Goal: Book appointment/travel/reservation

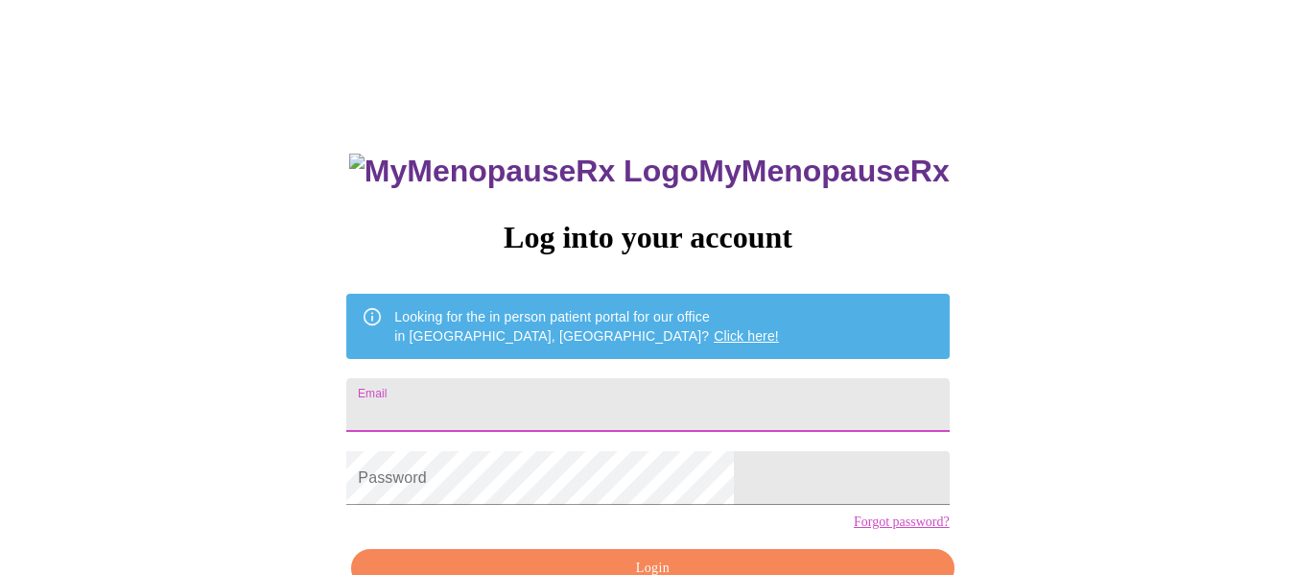
click at [503, 387] on input "Email" at bounding box center [647, 405] width 602 height 54
type input "[PERSON_NAME][EMAIL_ADDRESS][DOMAIN_NAME]"
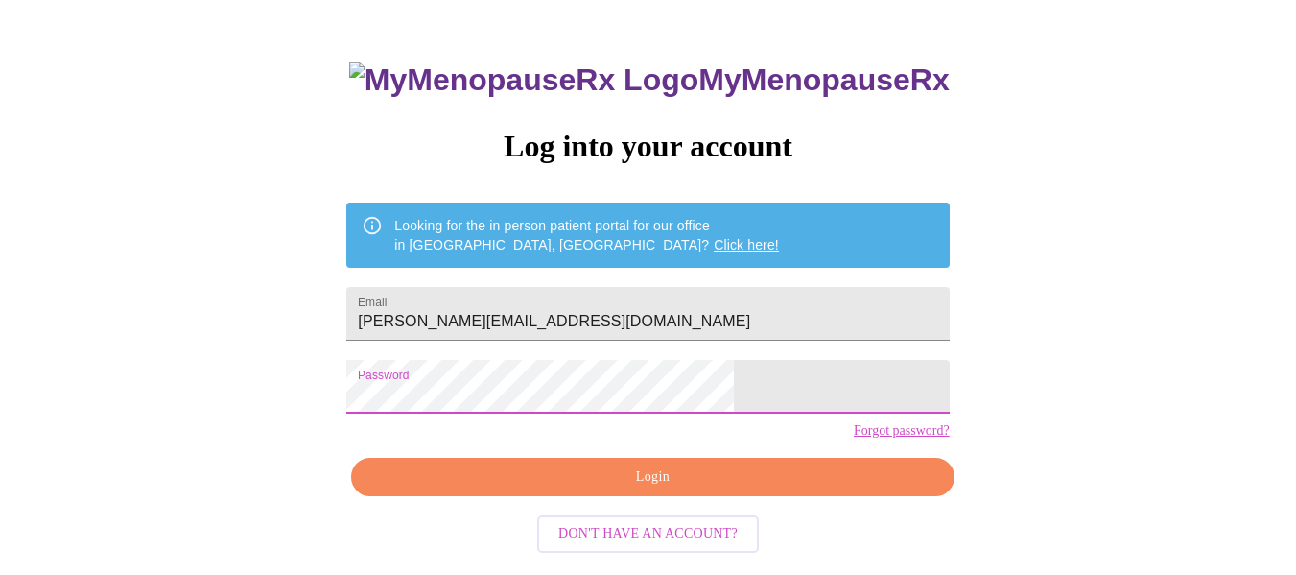
scroll to position [112, 0]
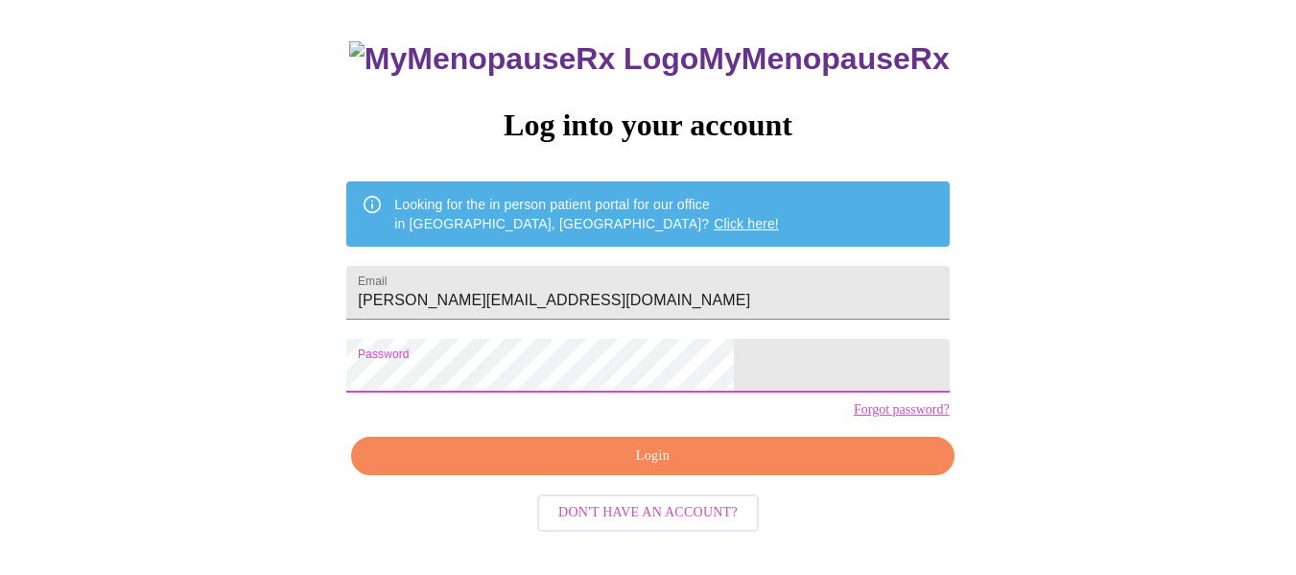
click at [576, 468] on span "Login" at bounding box center [652, 456] width 558 height 24
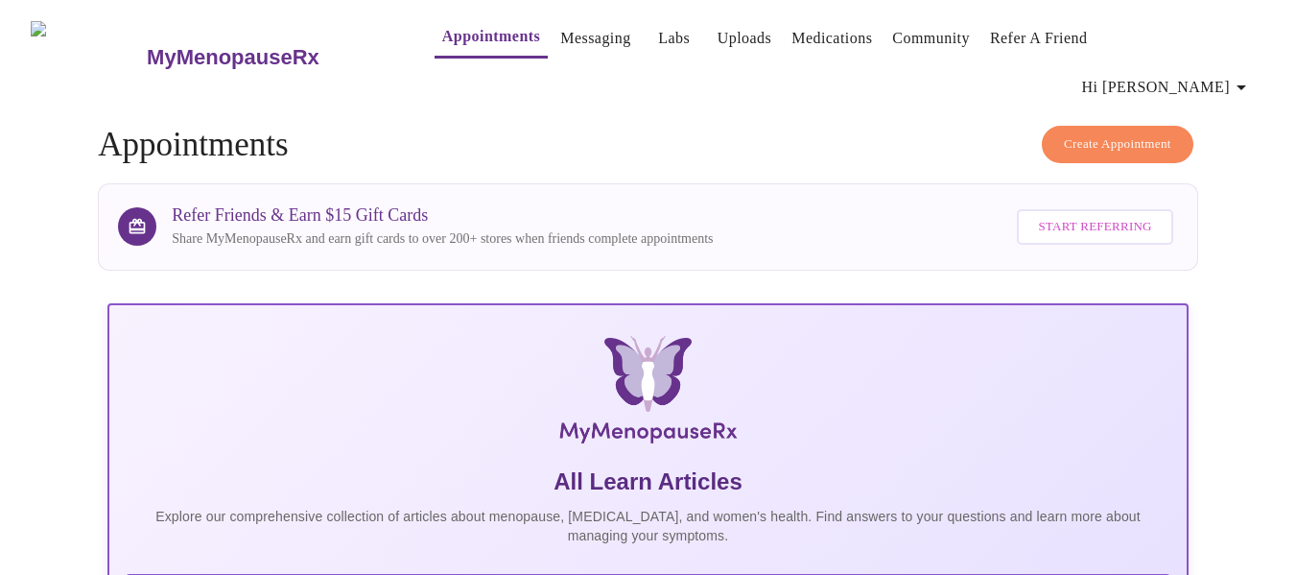
click at [658, 40] on link "Labs" at bounding box center [674, 38] width 32 height 27
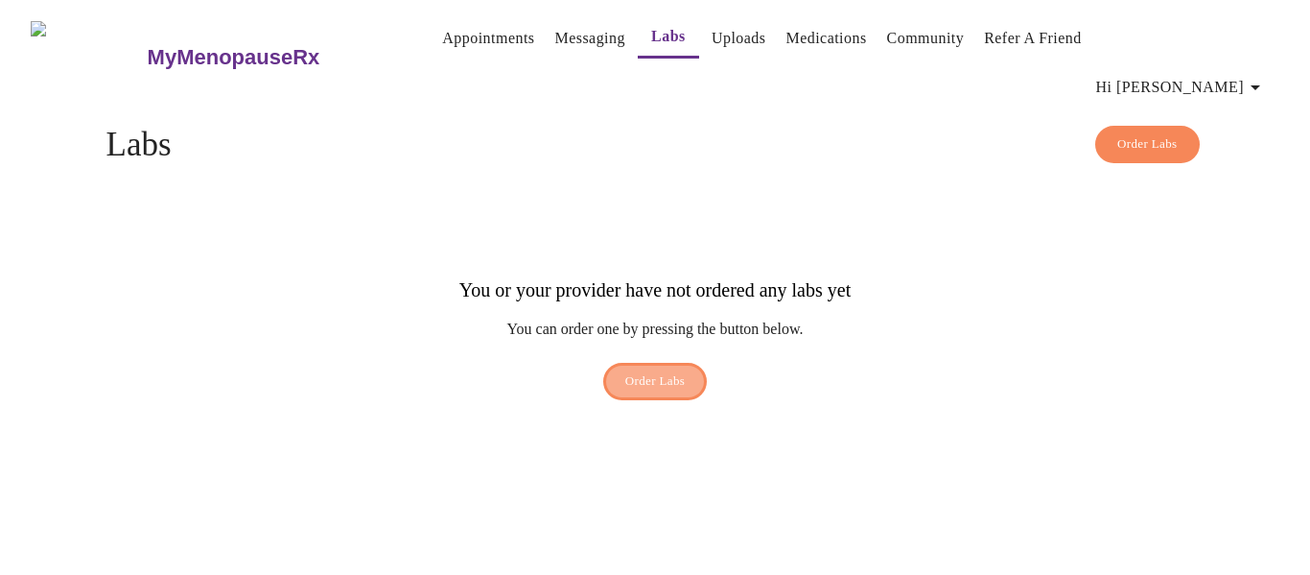
click at [649, 370] on span "Order Labs" at bounding box center [655, 381] width 60 height 22
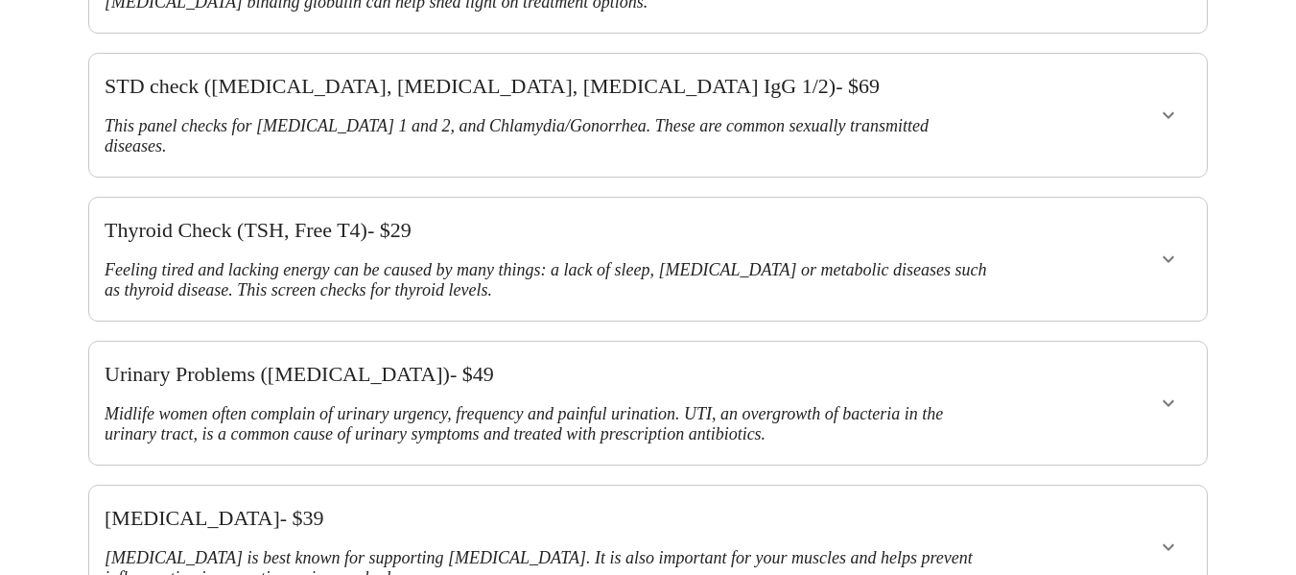
scroll to position [729, 0]
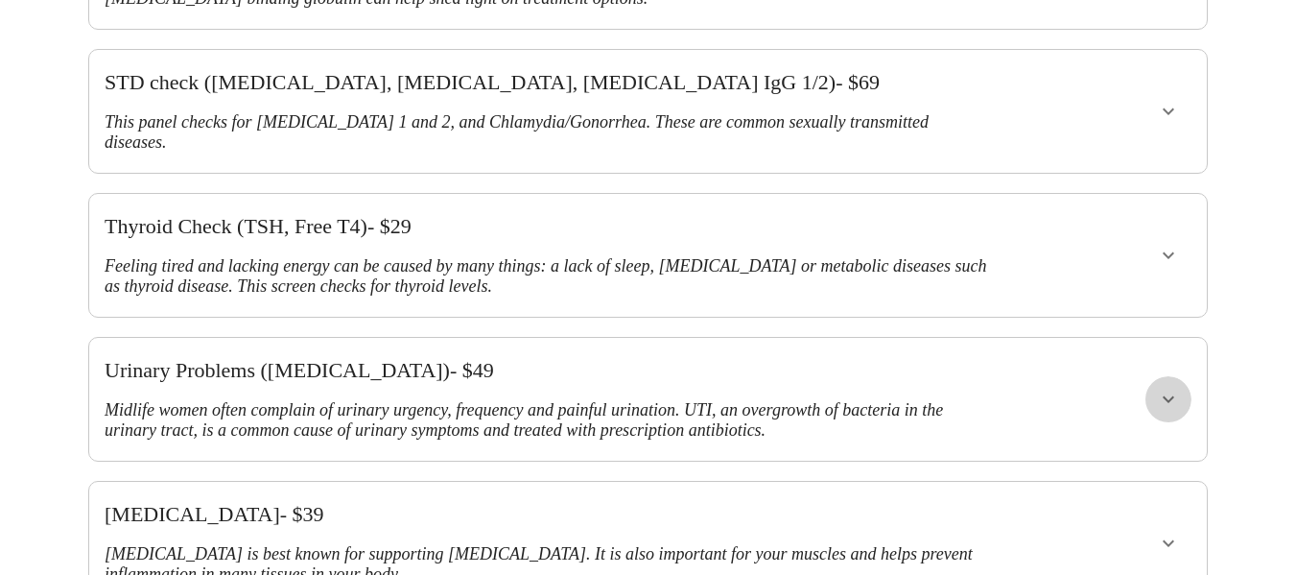
click at [1174, 396] on icon "show more" at bounding box center [1169, 399] width 12 height 7
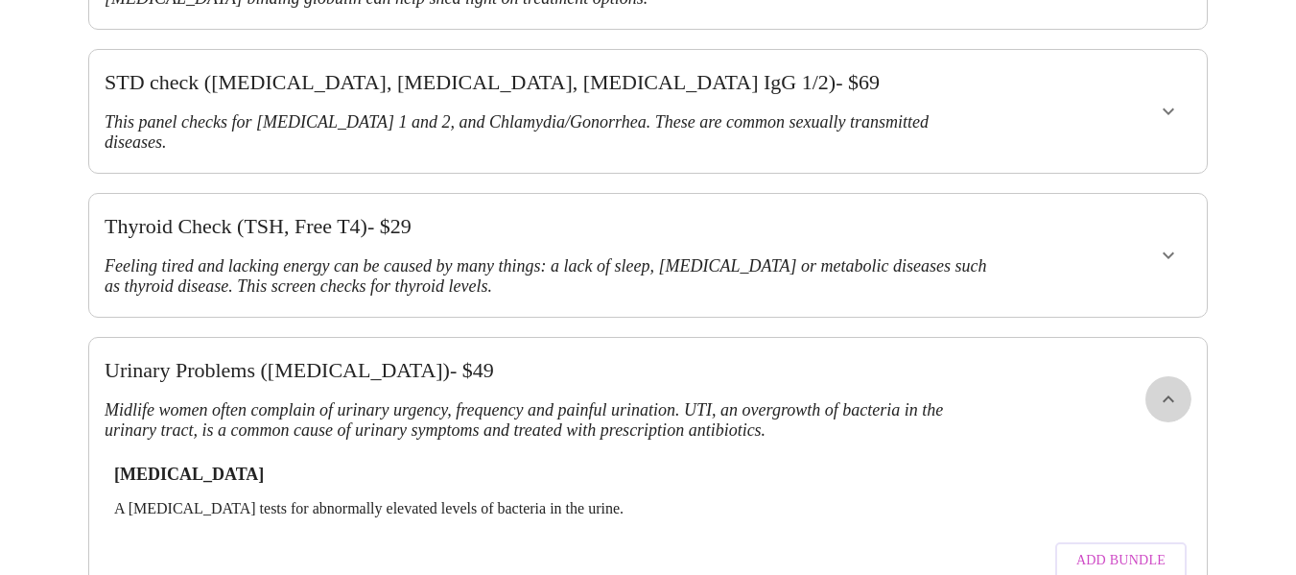
click at [1179, 388] on icon "show more" at bounding box center [1168, 399] width 23 height 23
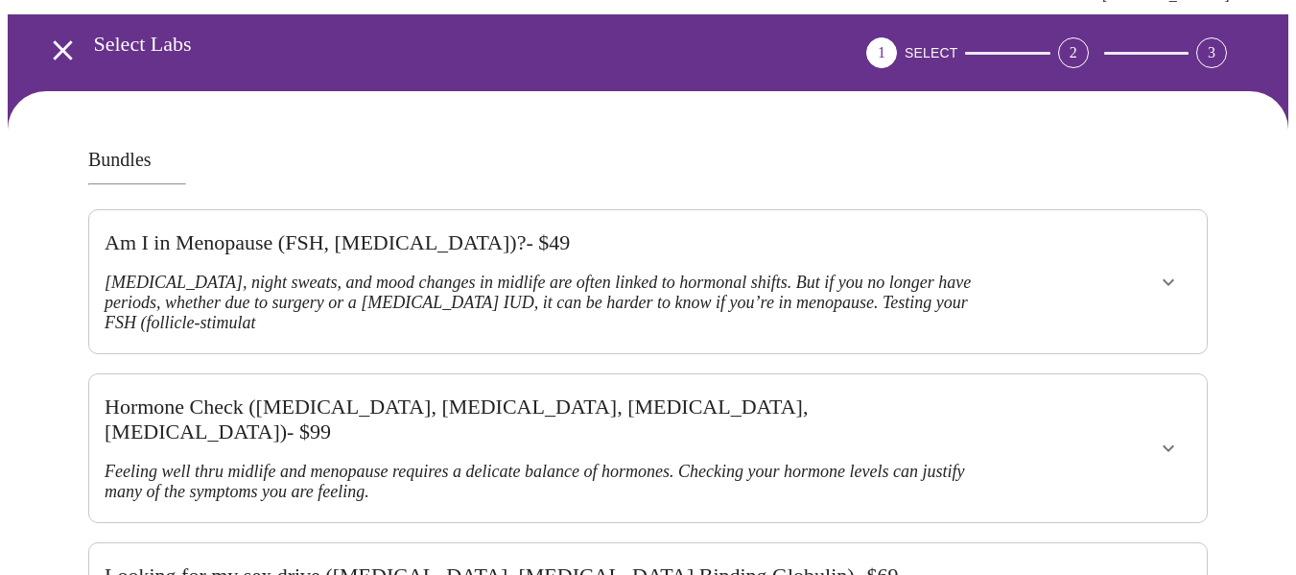
scroll to position [151, 0]
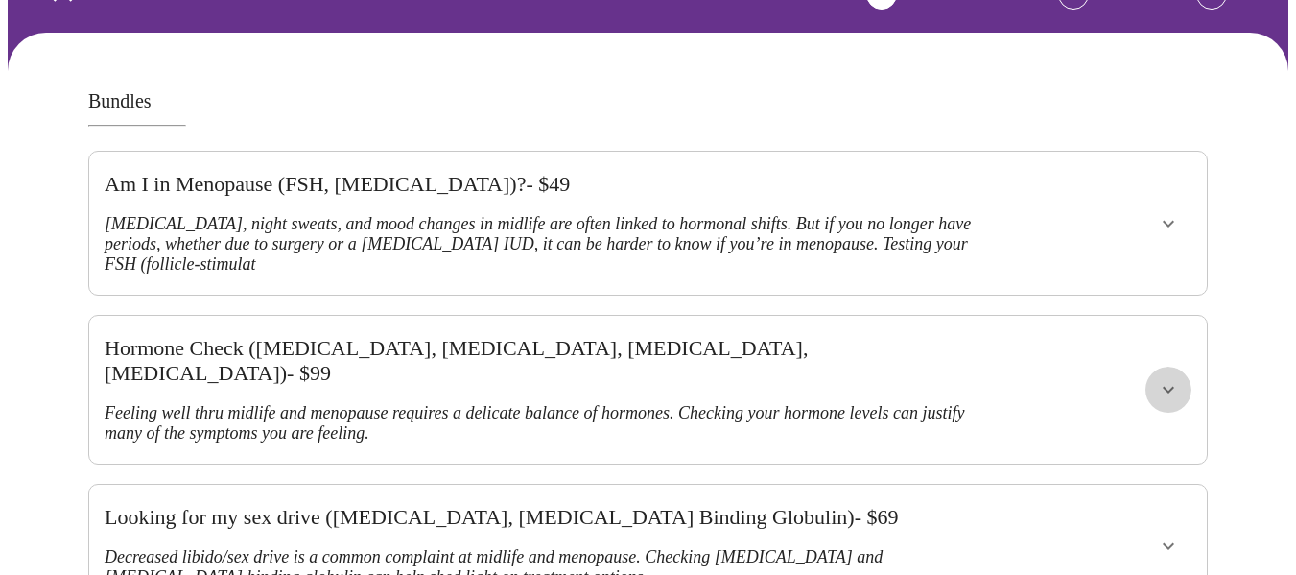
click at [1174, 387] on icon "show more" at bounding box center [1169, 390] width 12 height 7
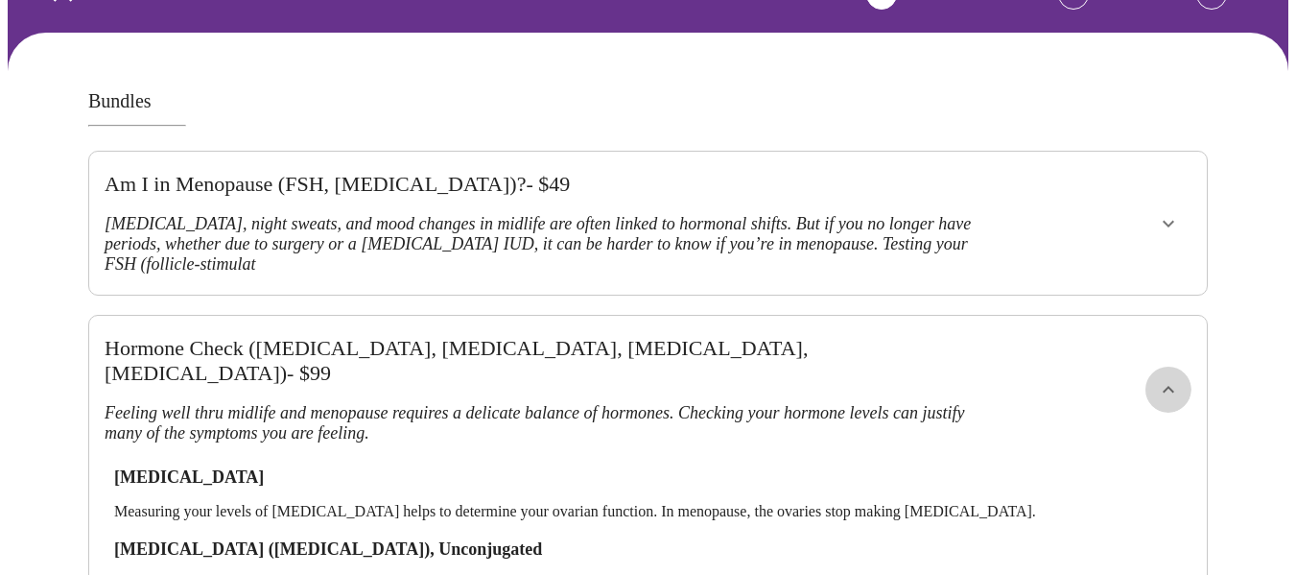
click at [1175, 378] on icon "show more" at bounding box center [1168, 389] width 23 height 23
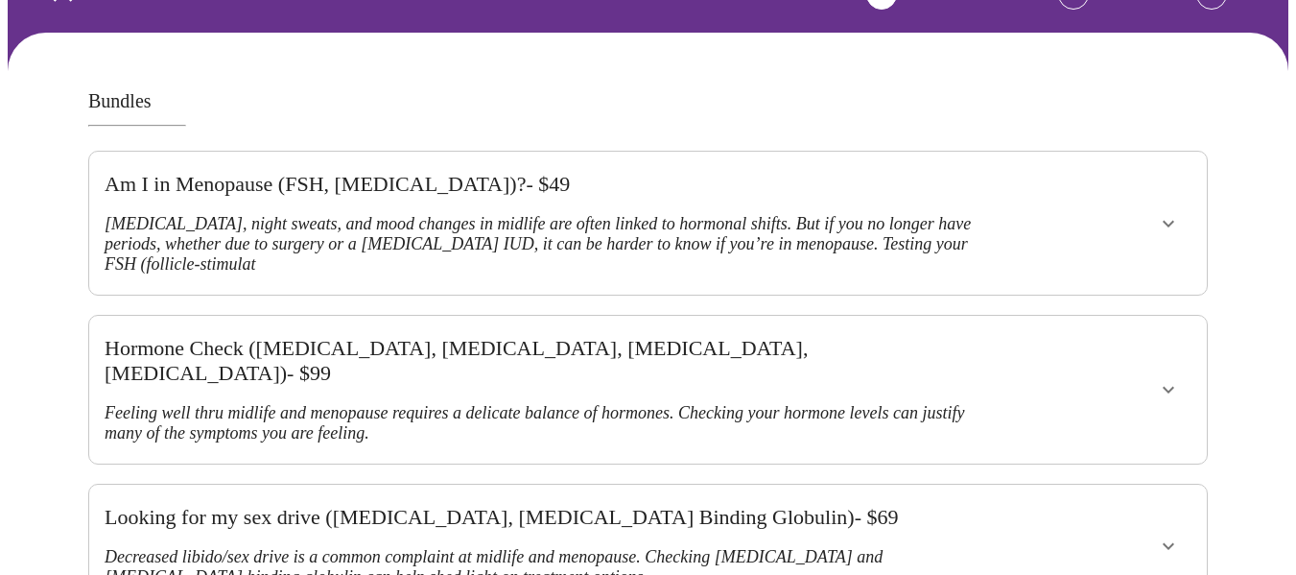
scroll to position [0, 0]
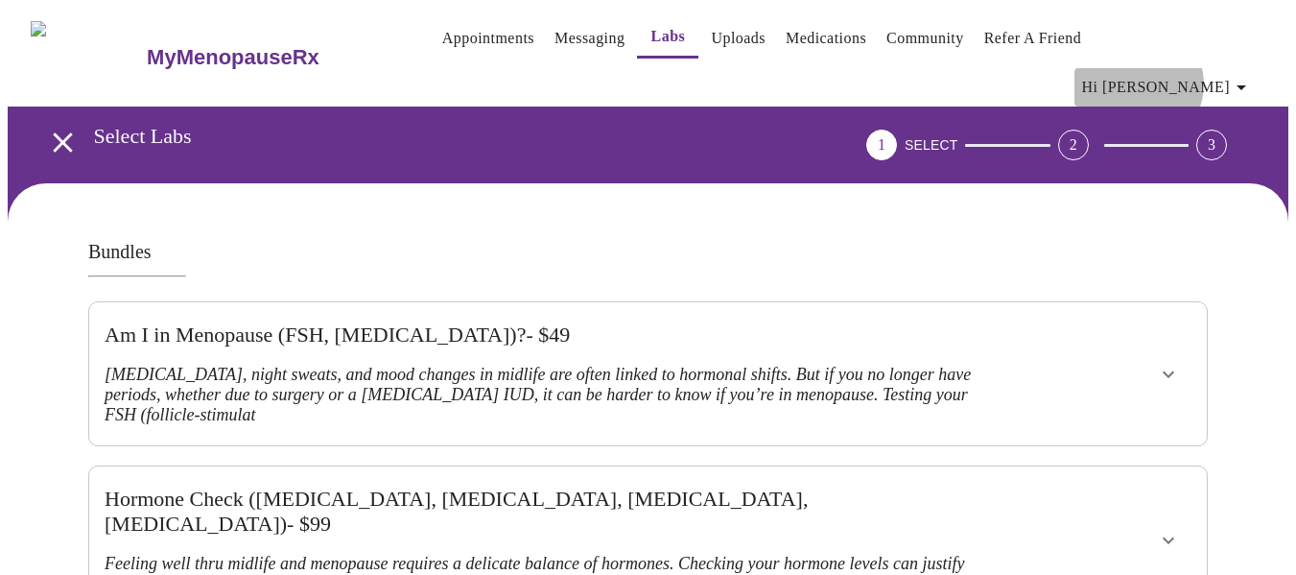
click at [1209, 74] on span "Hi [PERSON_NAME]" at bounding box center [1167, 87] width 171 height 27
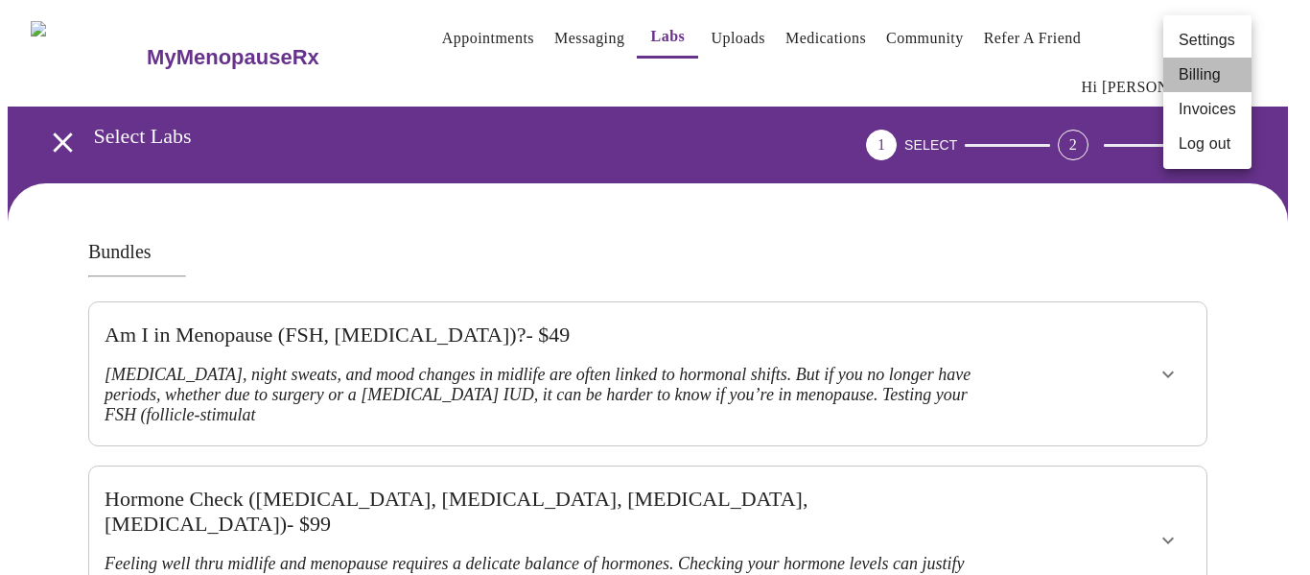
click at [1196, 71] on li "Billing" at bounding box center [1208, 75] width 88 height 35
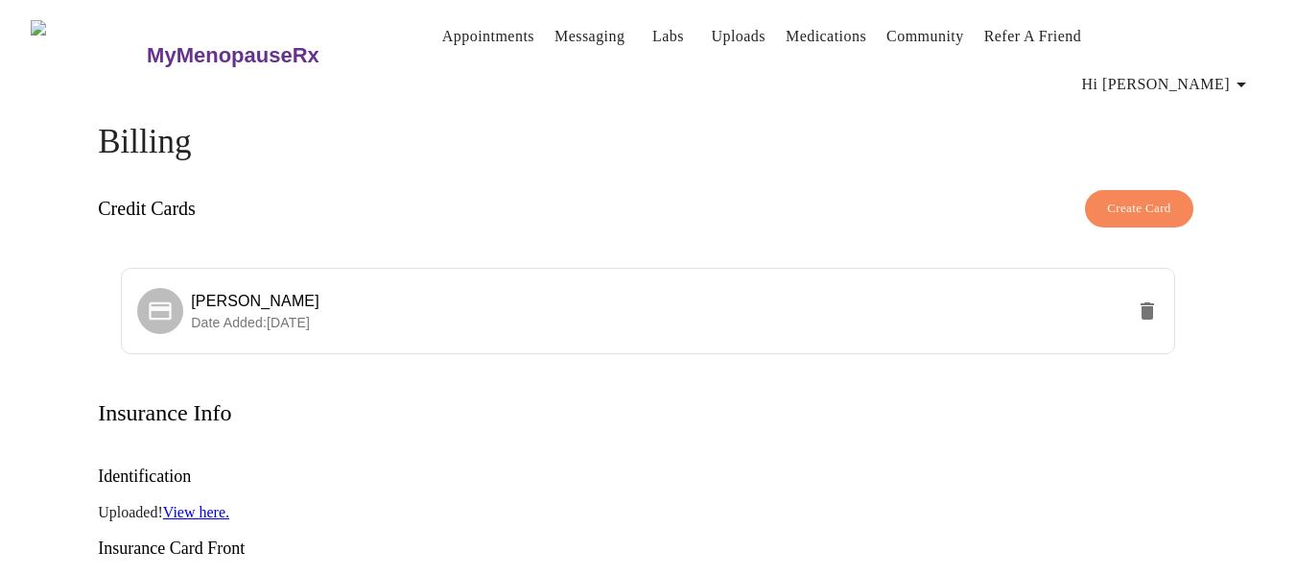
click at [1192, 71] on span "Hi [PERSON_NAME]" at bounding box center [1167, 84] width 171 height 27
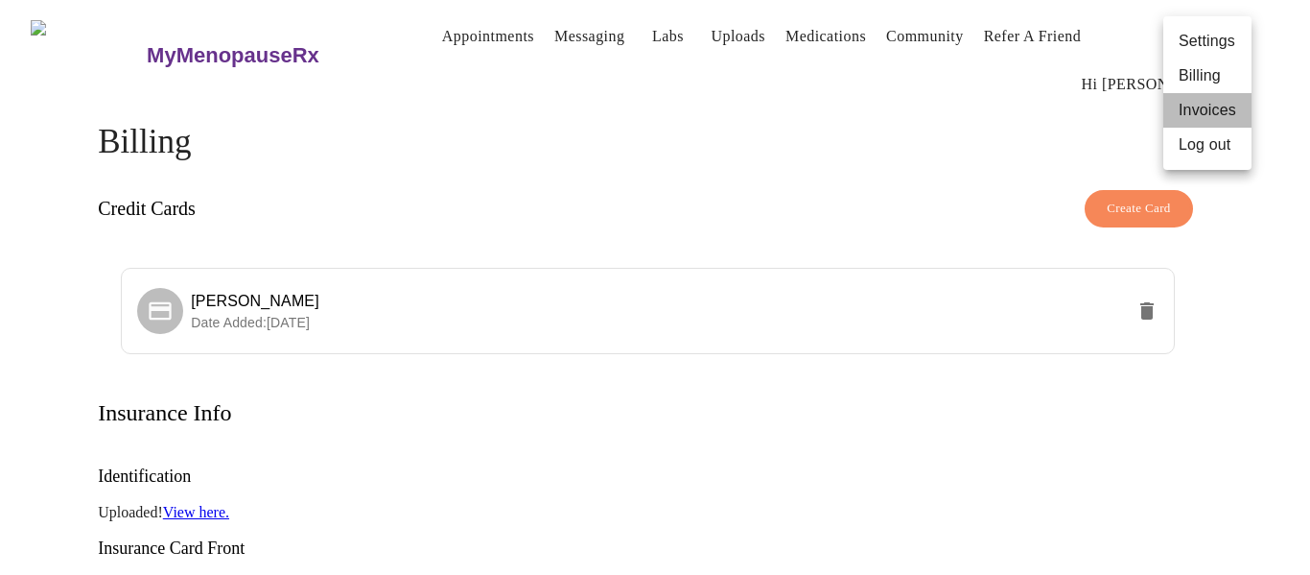
click at [1199, 115] on li "Invoices" at bounding box center [1208, 110] width 88 height 35
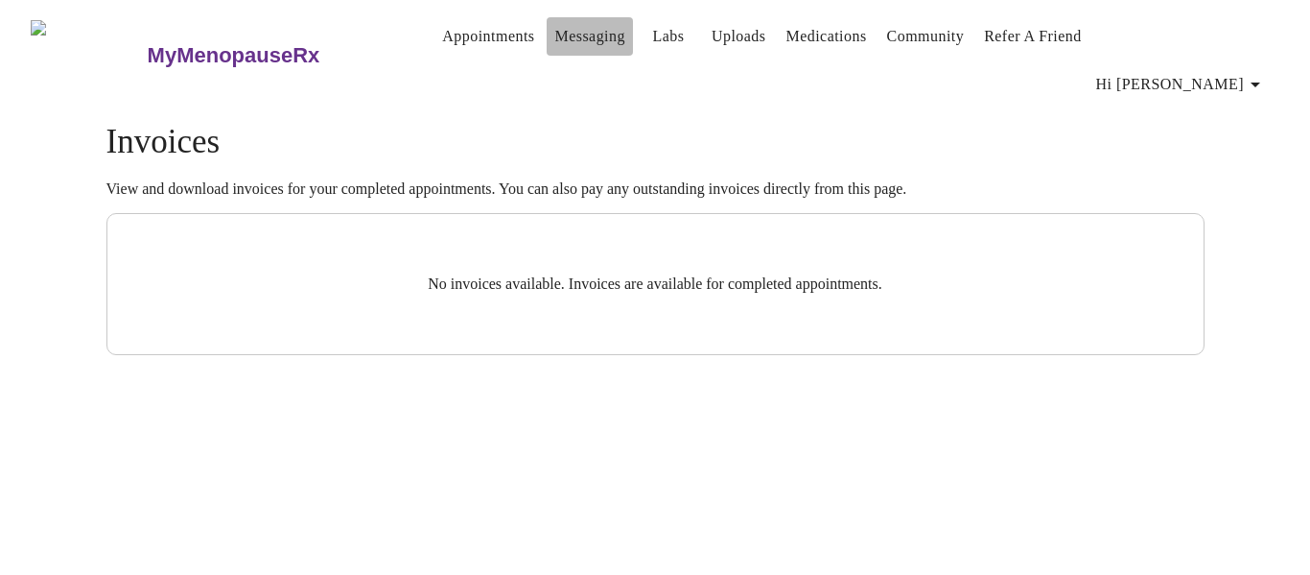
click at [554, 36] on link "Messaging" at bounding box center [589, 36] width 70 height 27
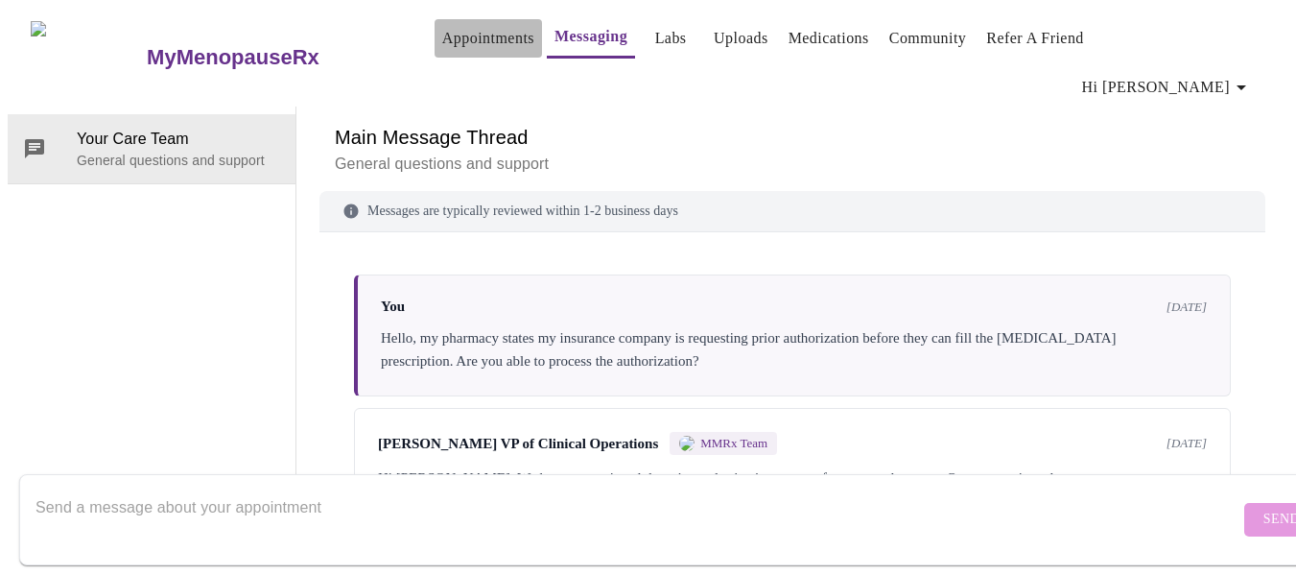
click at [442, 38] on link "Appointments" at bounding box center [488, 38] width 92 height 27
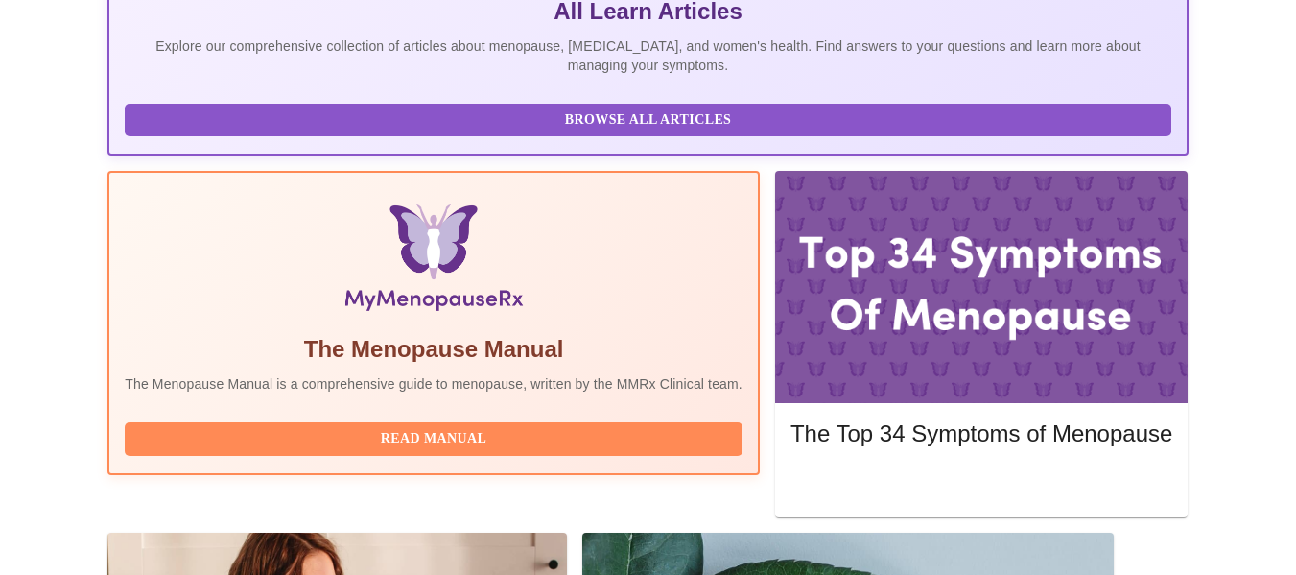
scroll to position [506, 0]
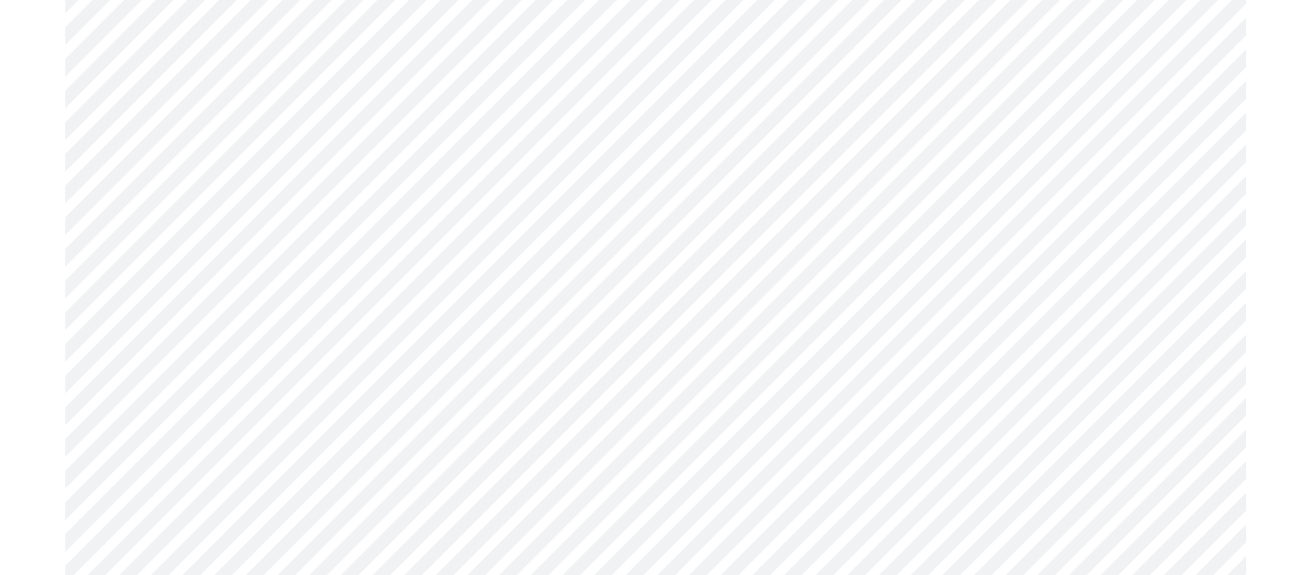
scroll to position [77, 0]
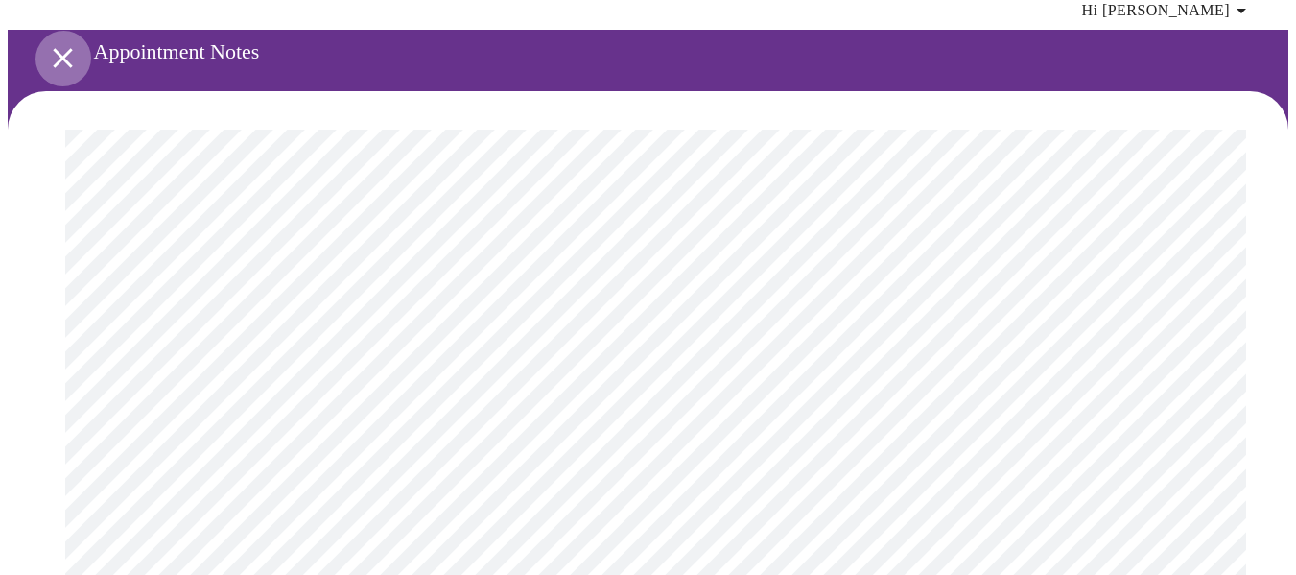
click at [53, 48] on icon "open drawer" at bounding box center [62, 57] width 19 height 19
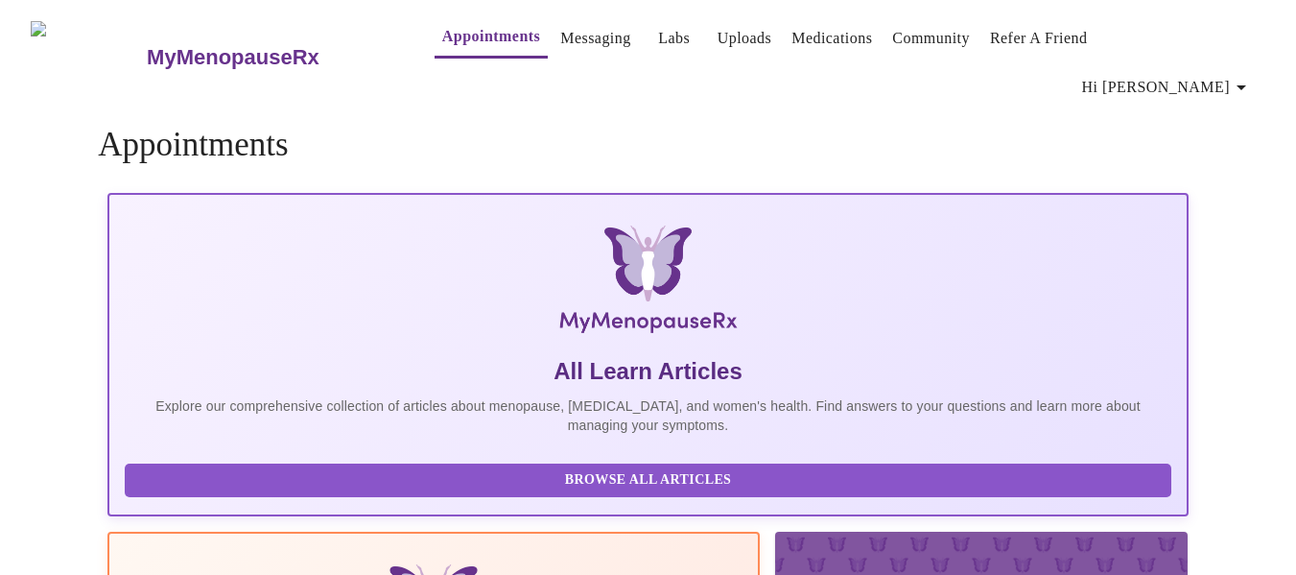
click at [1197, 74] on span "Hi [PERSON_NAME]" at bounding box center [1167, 87] width 171 height 27
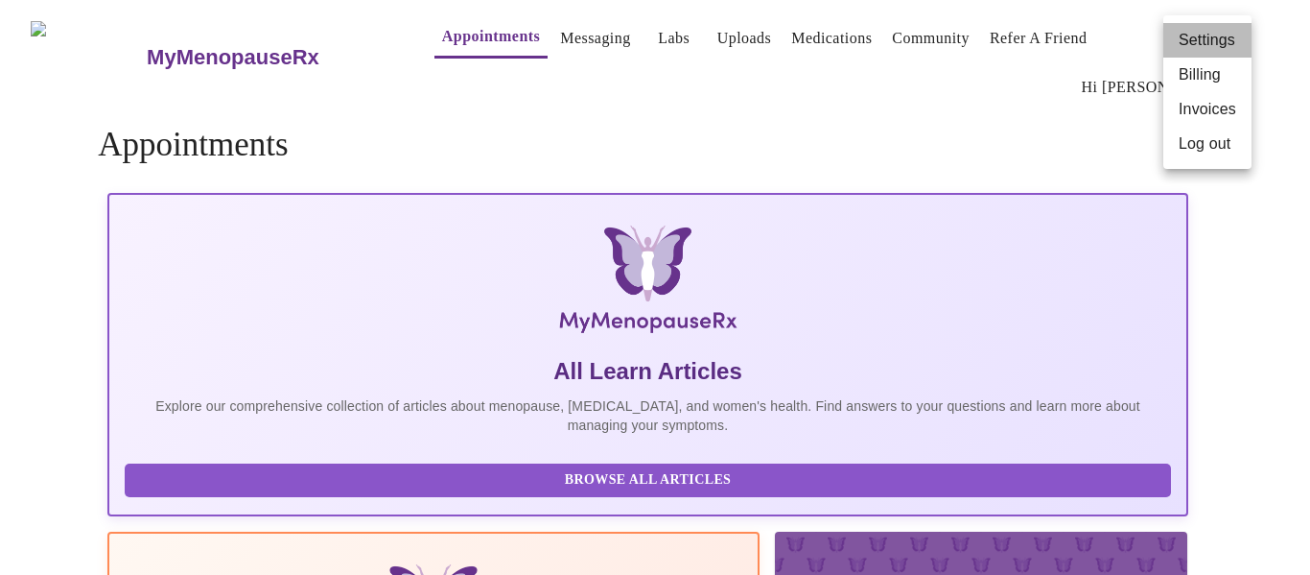
click at [1197, 36] on li "Settings" at bounding box center [1208, 40] width 88 height 35
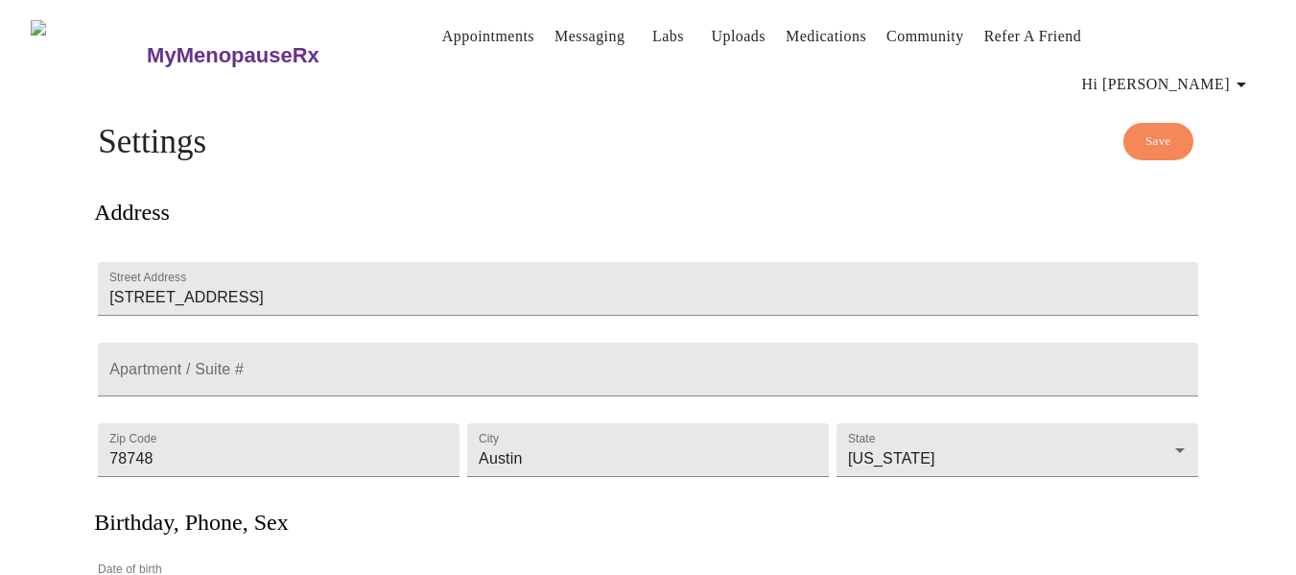
click at [201, 43] on h3 "MyMenopauseRx" at bounding box center [233, 55] width 173 height 25
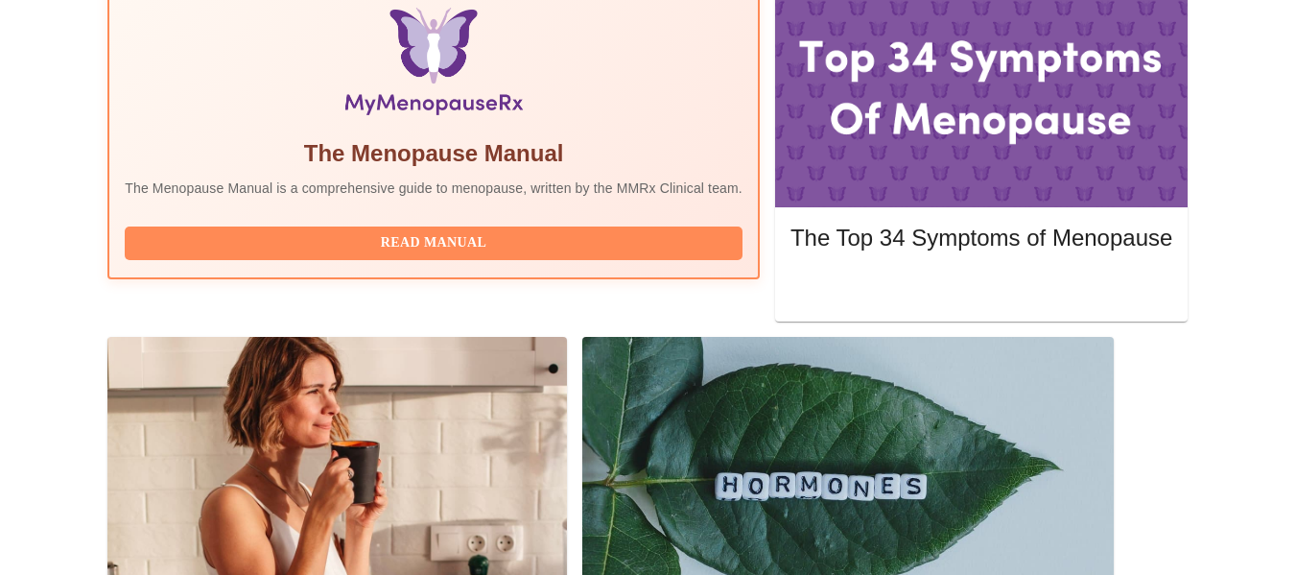
scroll to position [693, 0]
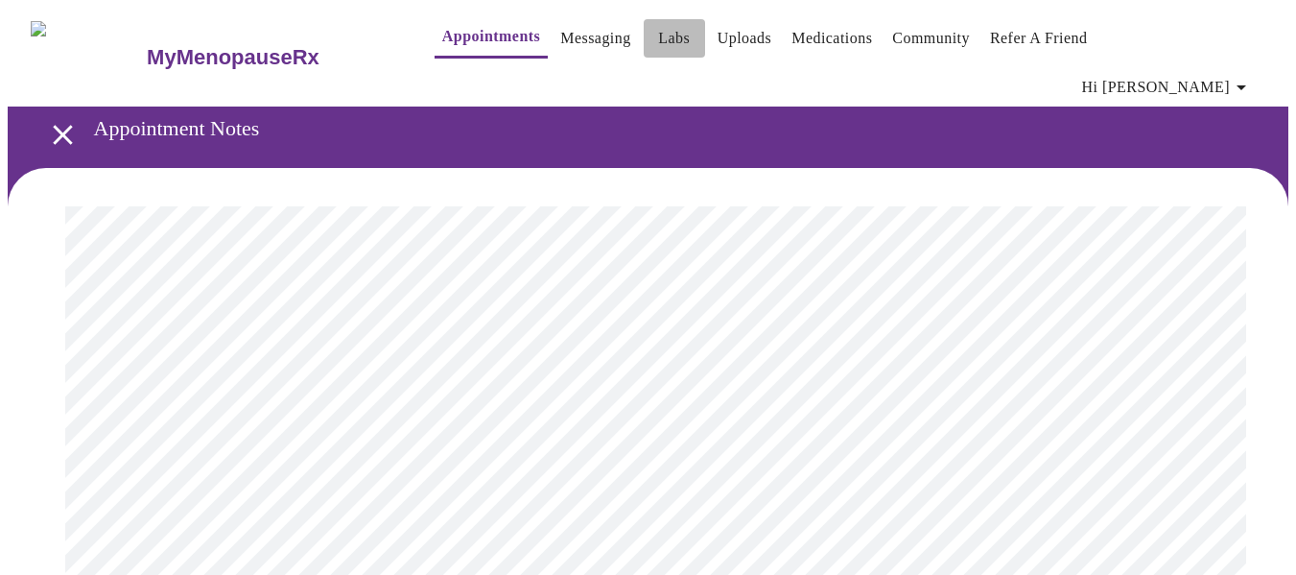
click at [658, 32] on link "Labs" at bounding box center [674, 38] width 32 height 27
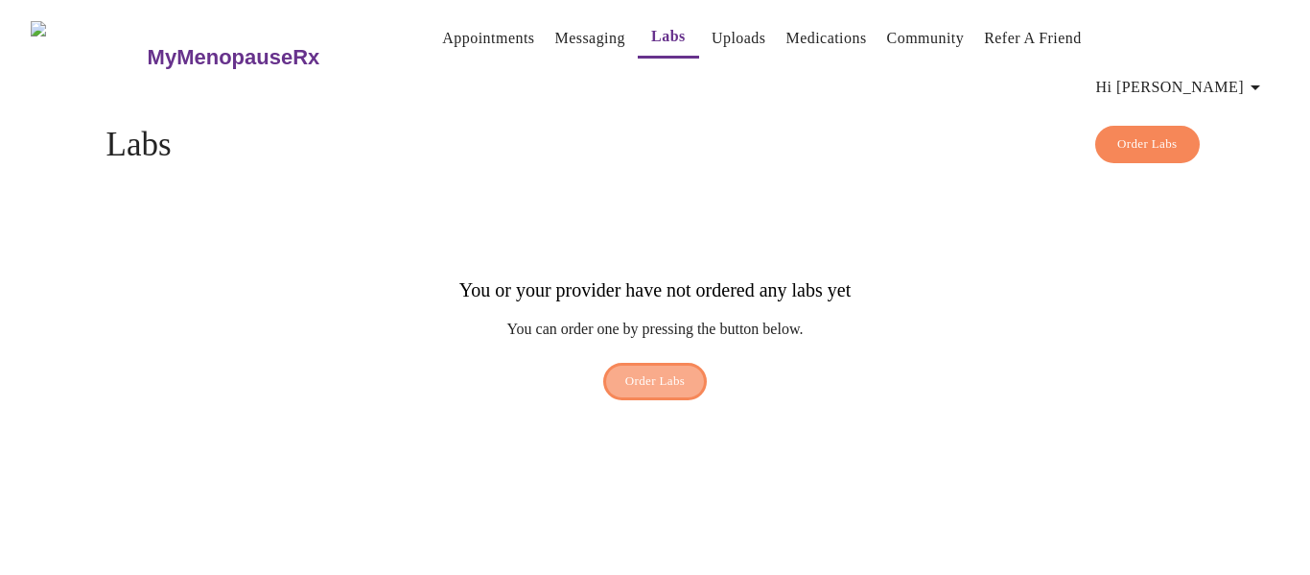
click at [660, 370] on span "Order Labs" at bounding box center [655, 381] width 60 height 22
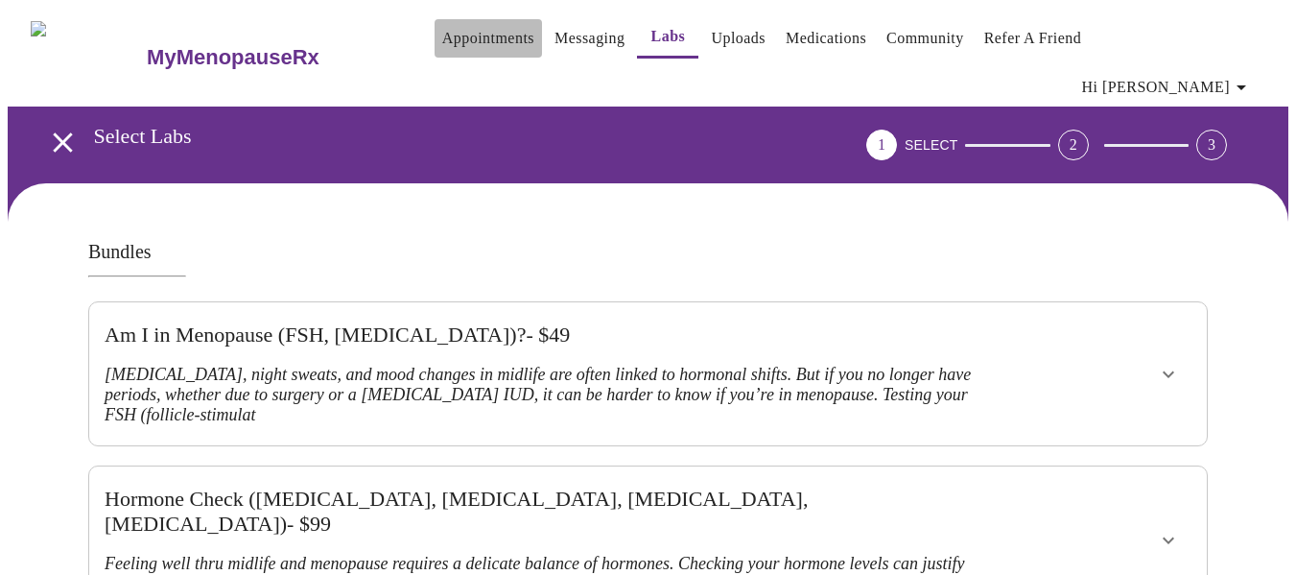
click at [442, 45] on link "Appointments" at bounding box center [488, 38] width 92 height 27
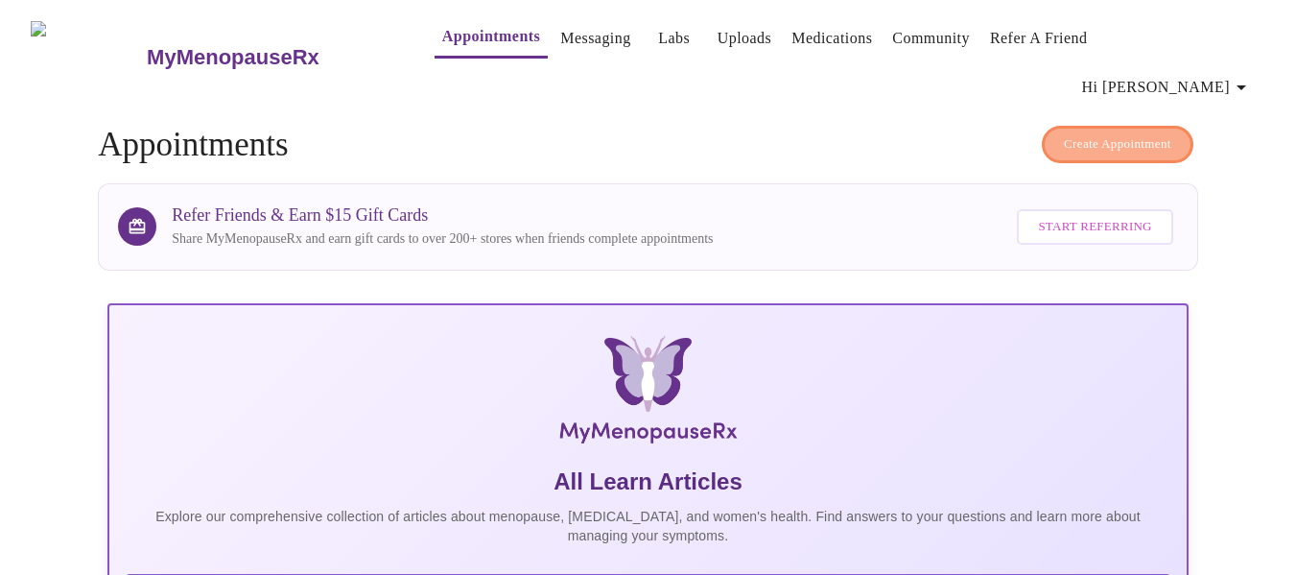
click at [1103, 133] on span "Create Appointment" at bounding box center [1117, 144] width 107 height 22
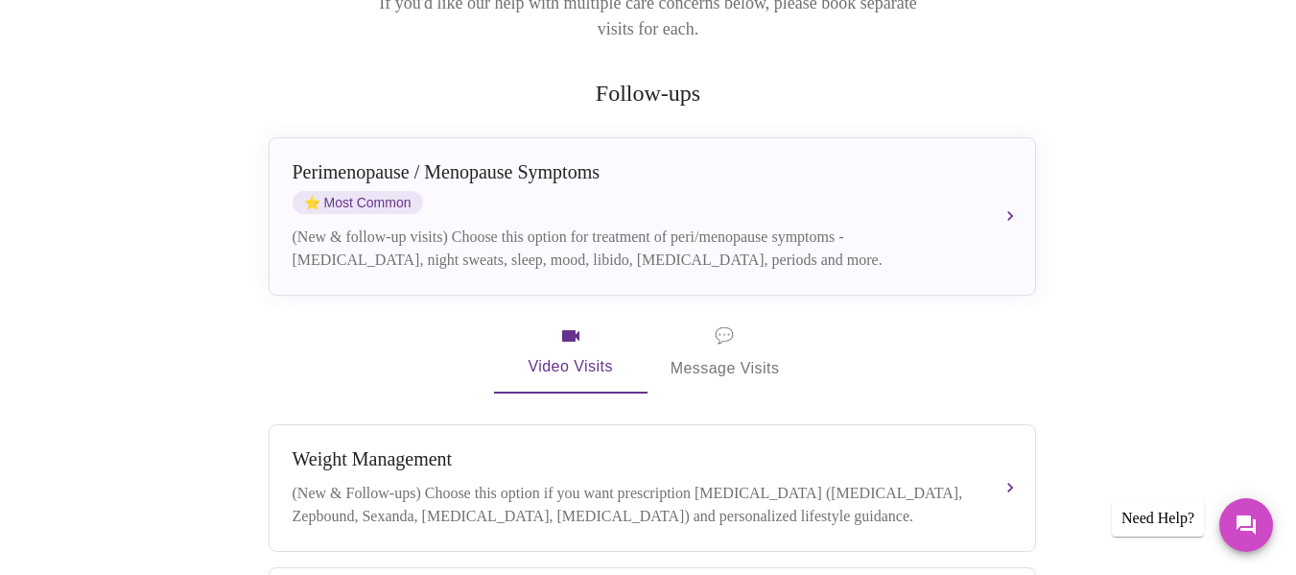
scroll to position [320, 0]
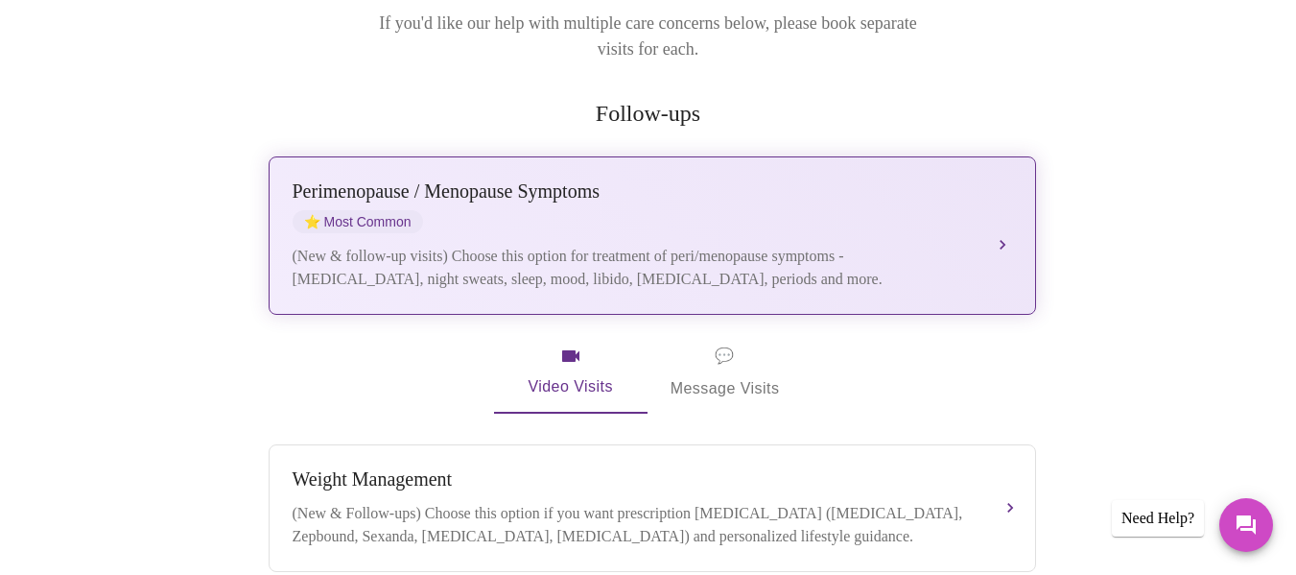
click at [1003, 186] on button "[MEDICAL_DATA] / Menopause Symptoms ⭐ Most Common (New & follow-up visits) Choo…" at bounding box center [652, 235] width 767 height 158
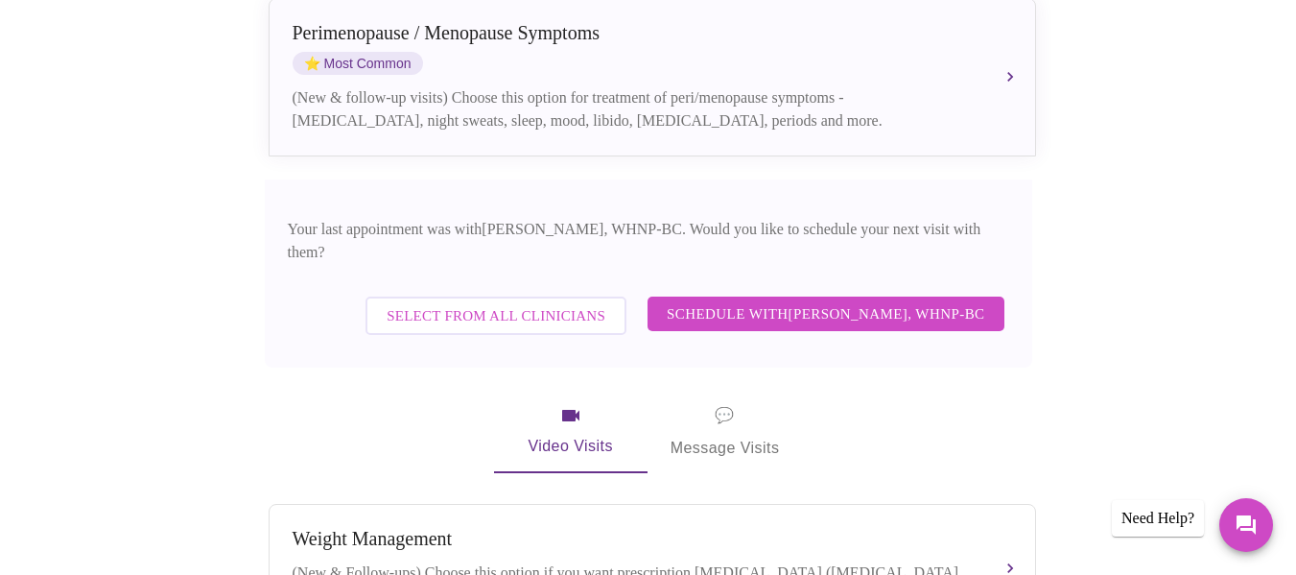
scroll to position [493, 0]
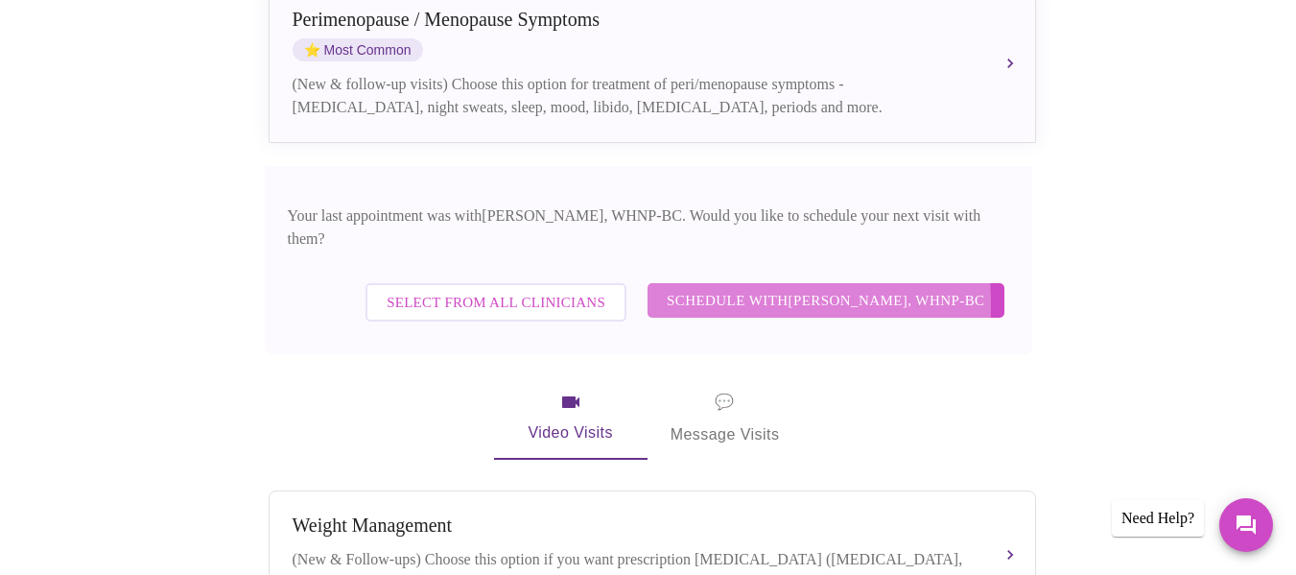
click at [716, 288] on span "Schedule with [PERSON_NAME], WHNP-BC" at bounding box center [826, 300] width 318 height 25
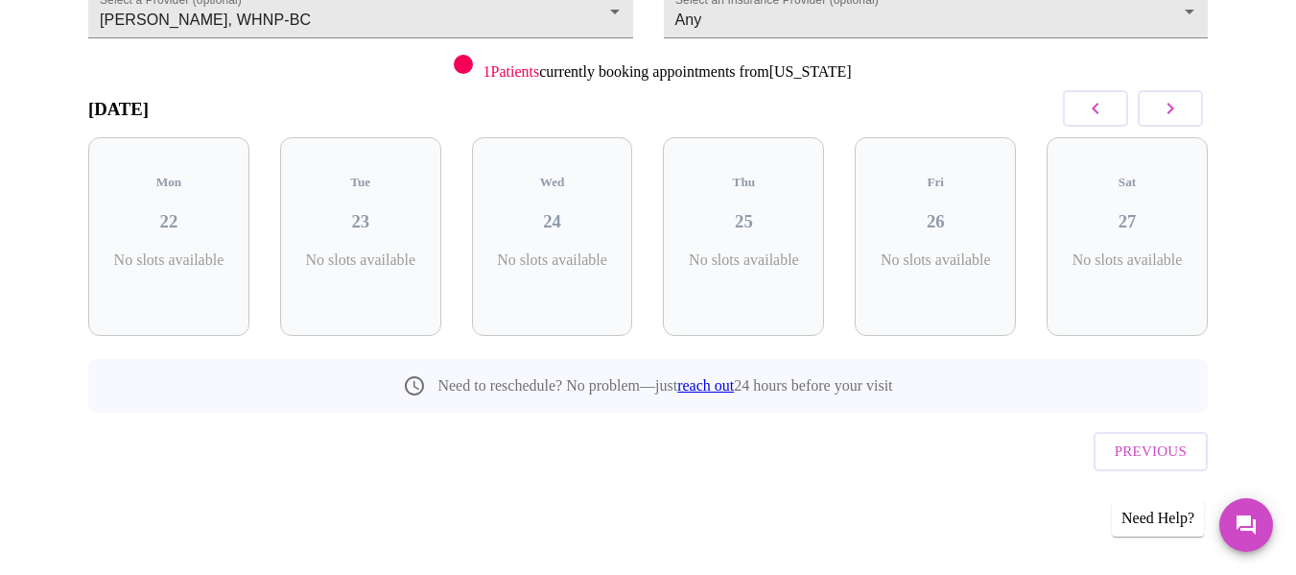
scroll to position [179, 0]
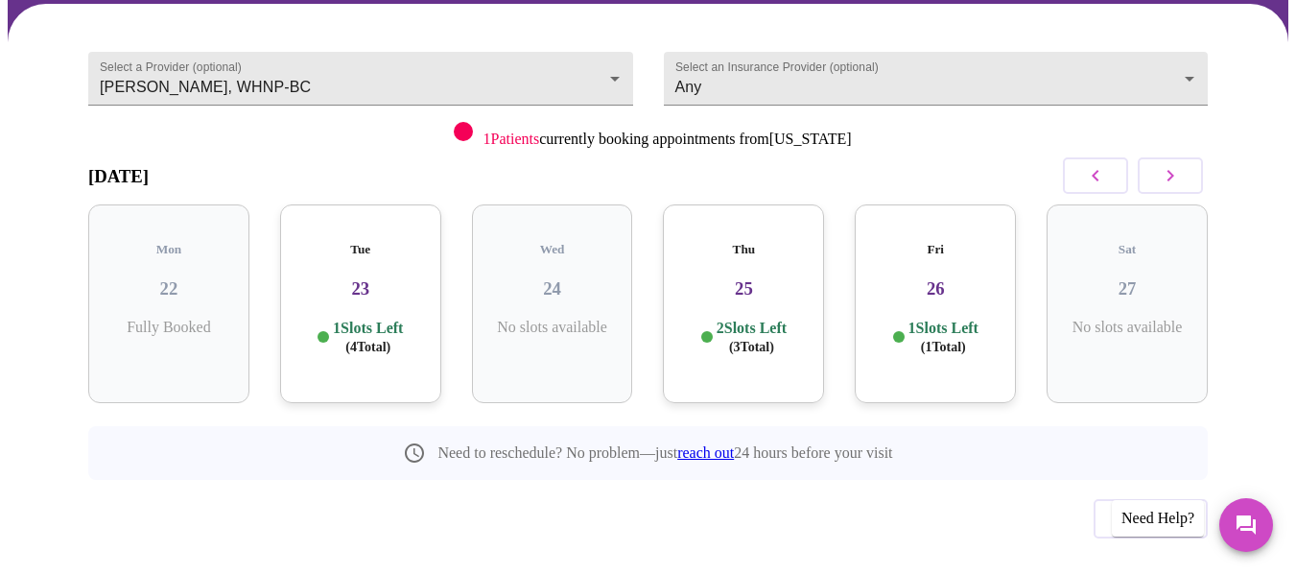
click at [1170, 164] on icon "button" at bounding box center [1170, 175] width 23 height 23
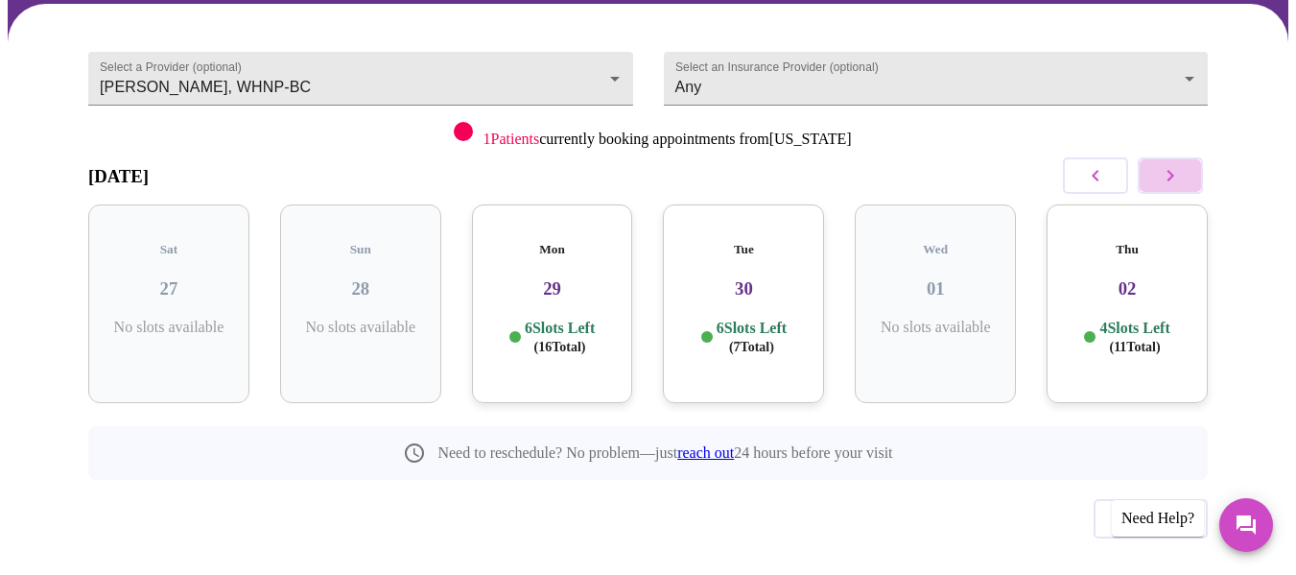
click at [1170, 164] on icon "button" at bounding box center [1170, 175] width 23 height 23
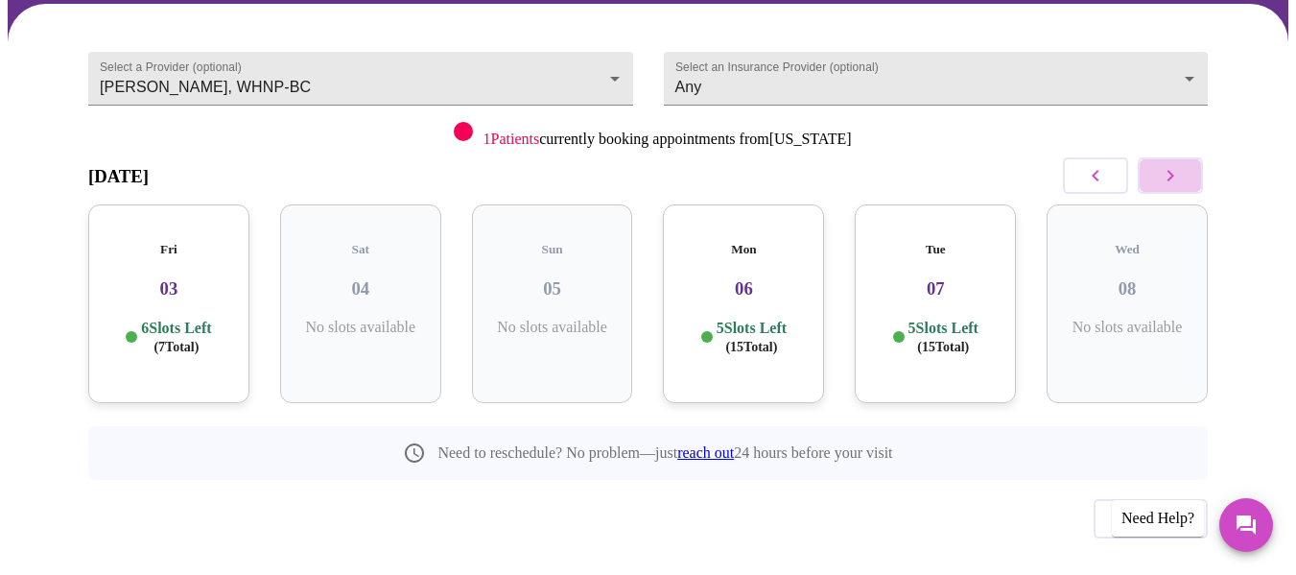
click at [1170, 164] on icon "button" at bounding box center [1170, 175] width 23 height 23
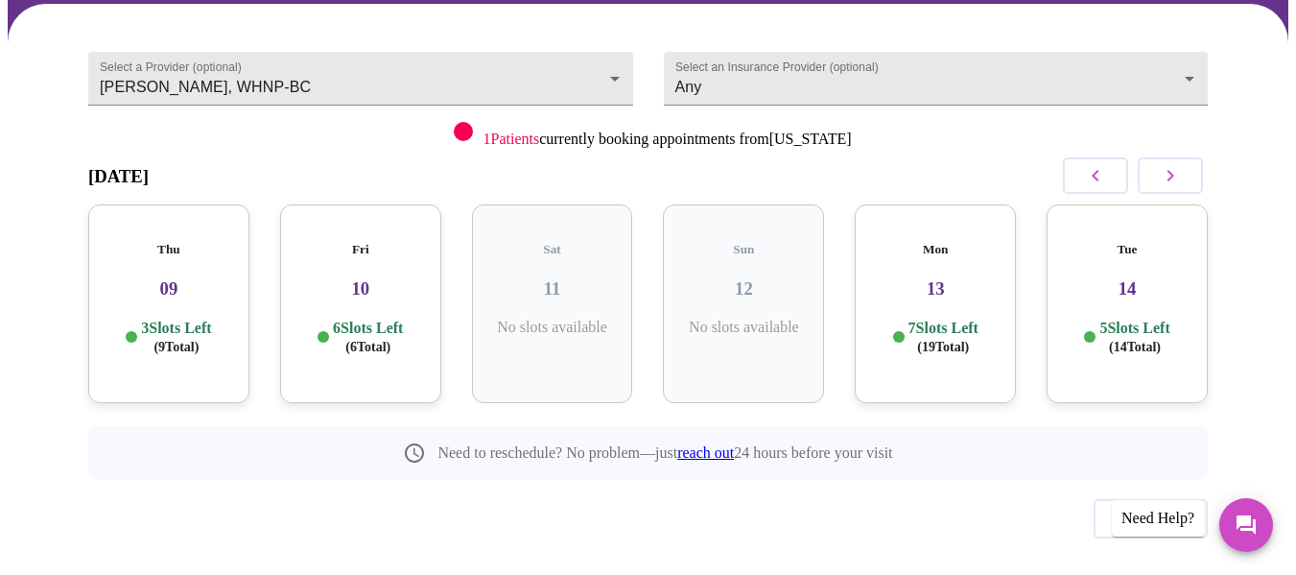
click at [1170, 164] on icon "button" at bounding box center [1170, 175] width 23 height 23
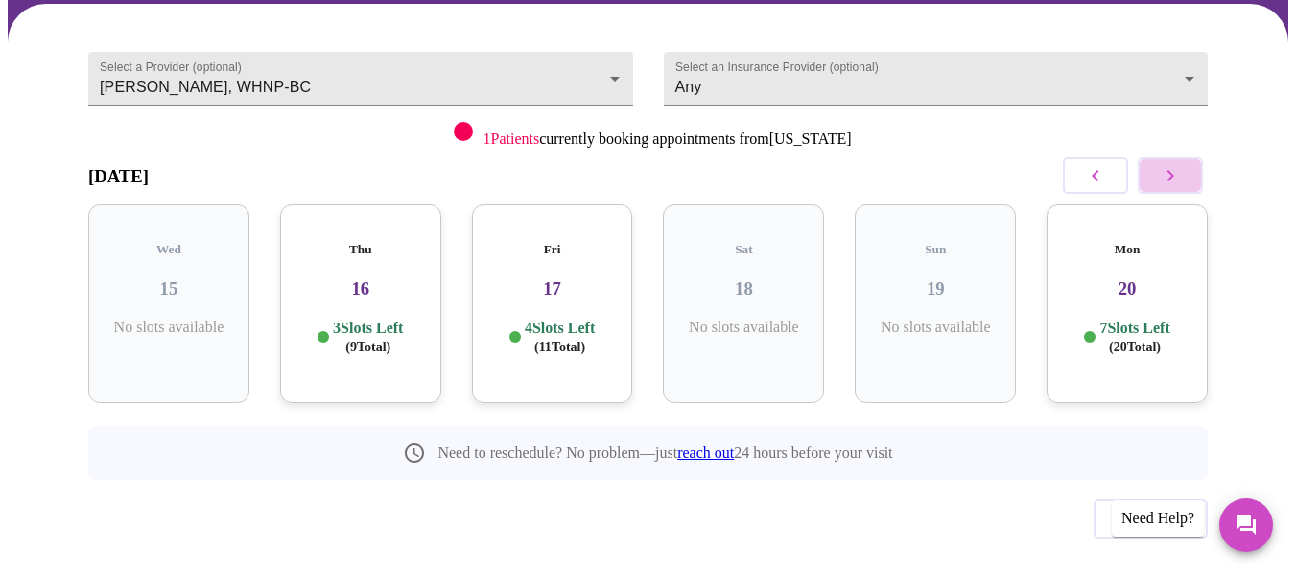
click at [1170, 164] on icon "button" at bounding box center [1170, 175] width 23 height 23
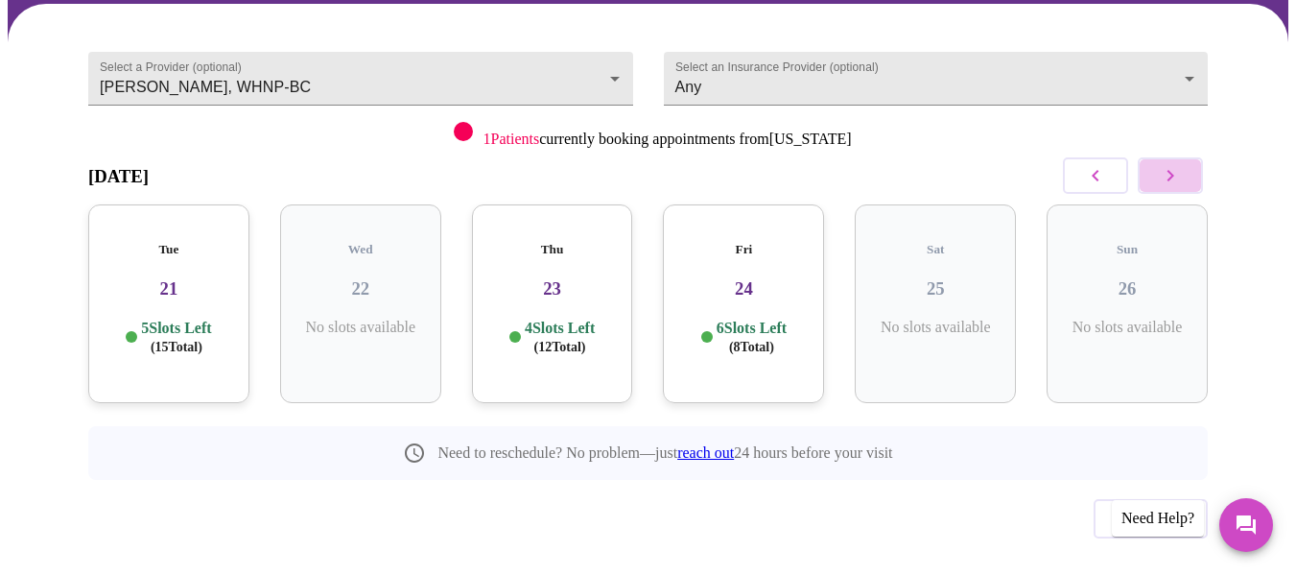
click at [1170, 164] on icon "button" at bounding box center [1170, 175] width 23 height 23
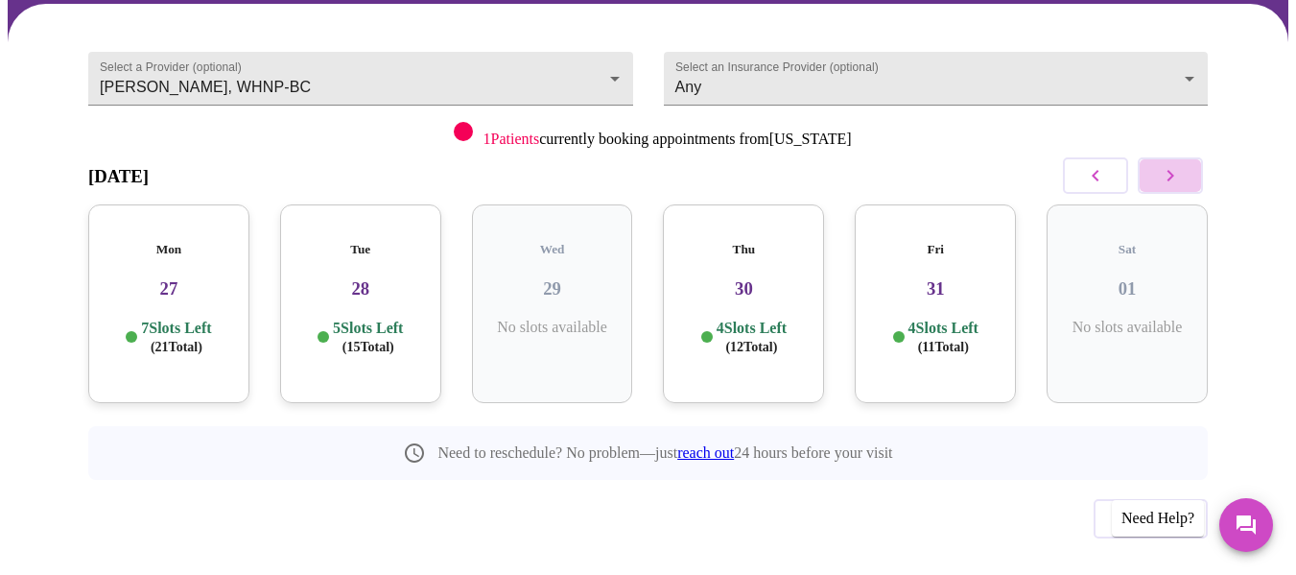
click at [1170, 164] on icon "button" at bounding box center [1170, 175] width 23 height 23
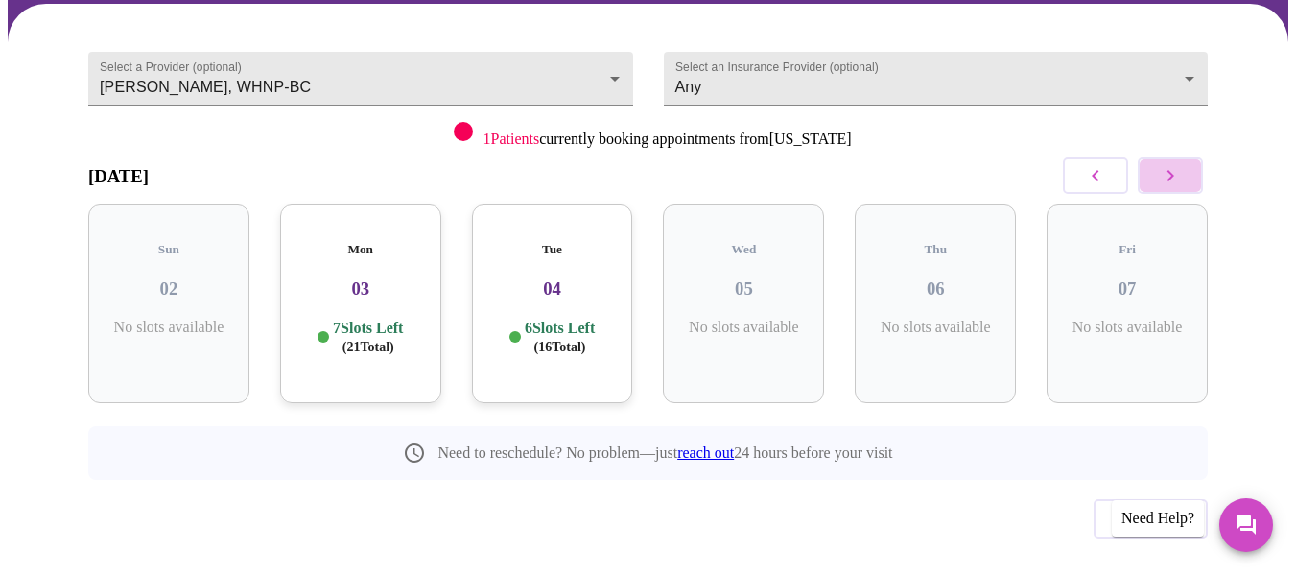
click at [1170, 164] on icon "button" at bounding box center [1170, 175] width 23 height 23
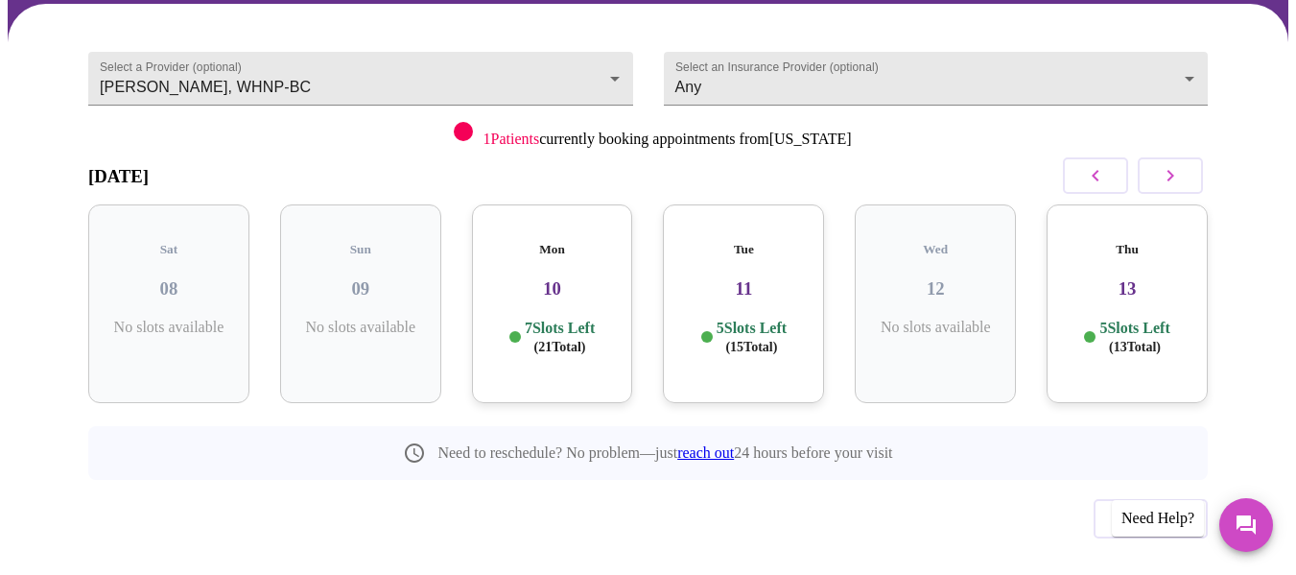
click at [1117, 318] on p "5 Slots Left ( 13 Total)" at bounding box center [1134, 336] width 70 height 37
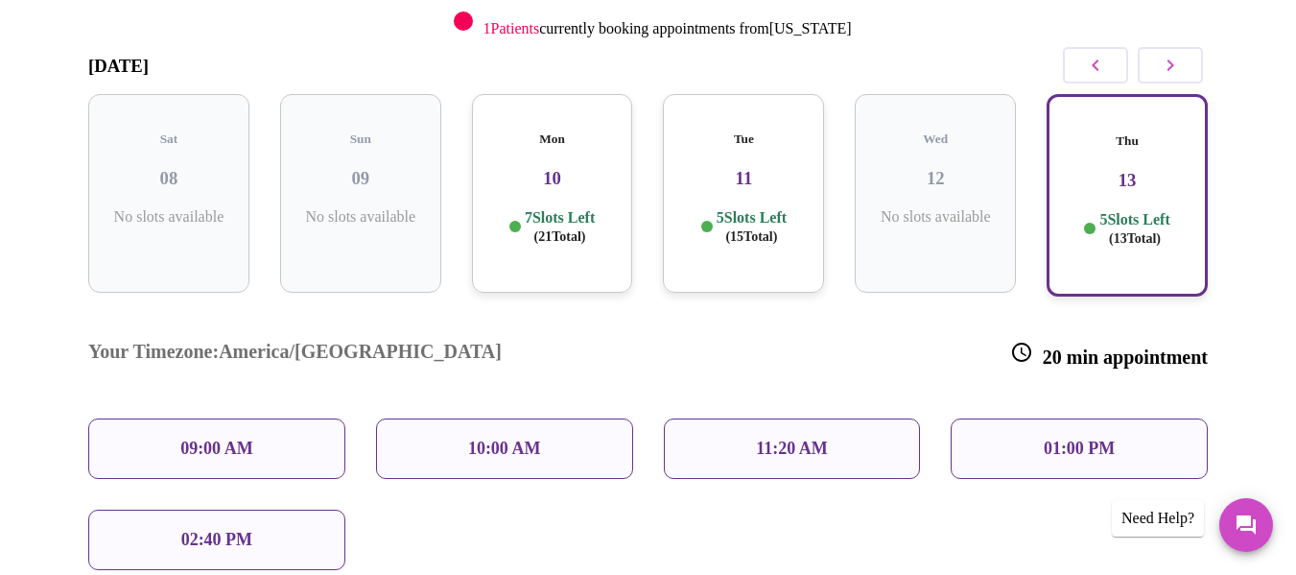
scroll to position [300, 0]
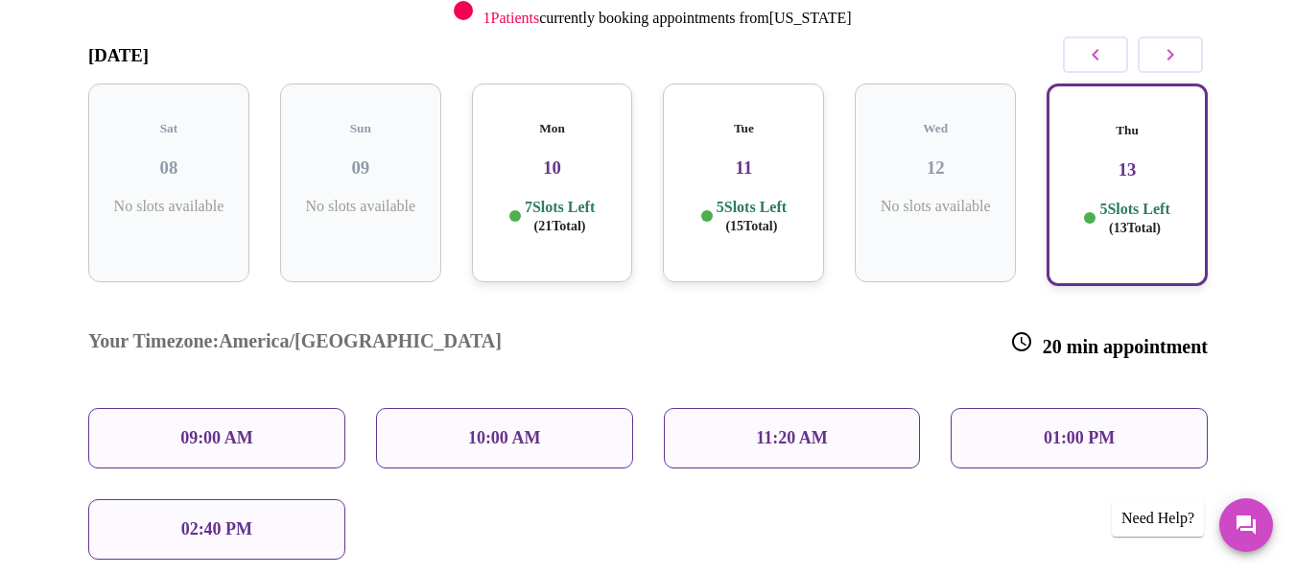
click at [857, 408] on div "11:20 AM" at bounding box center [792, 438] width 257 height 60
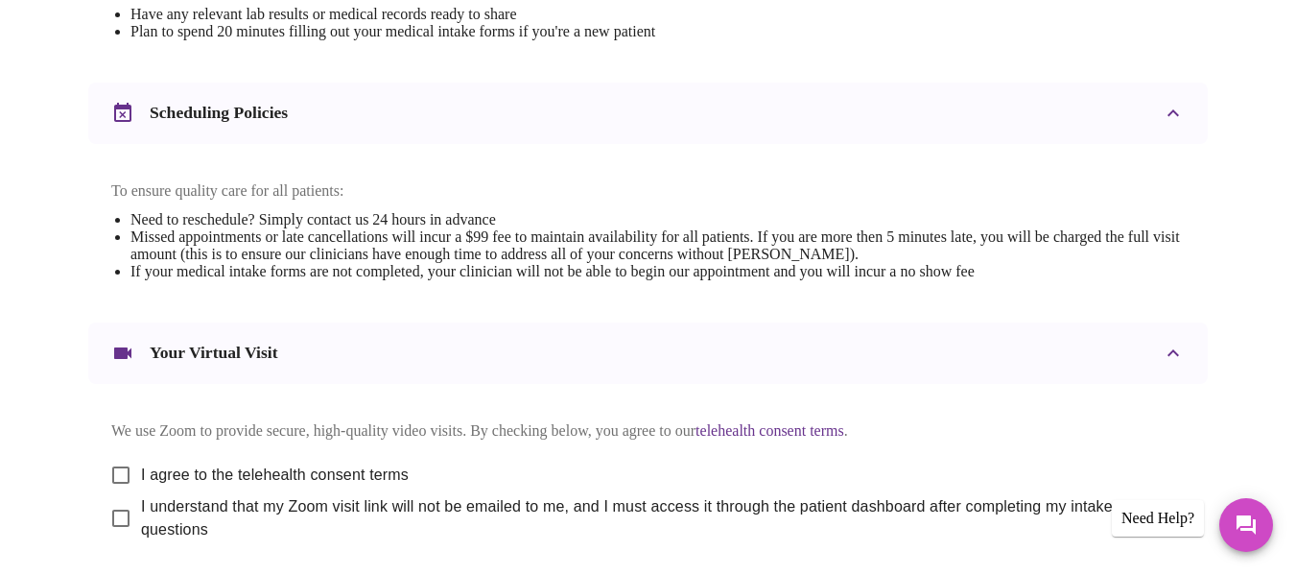
scroll to position [822, 0]
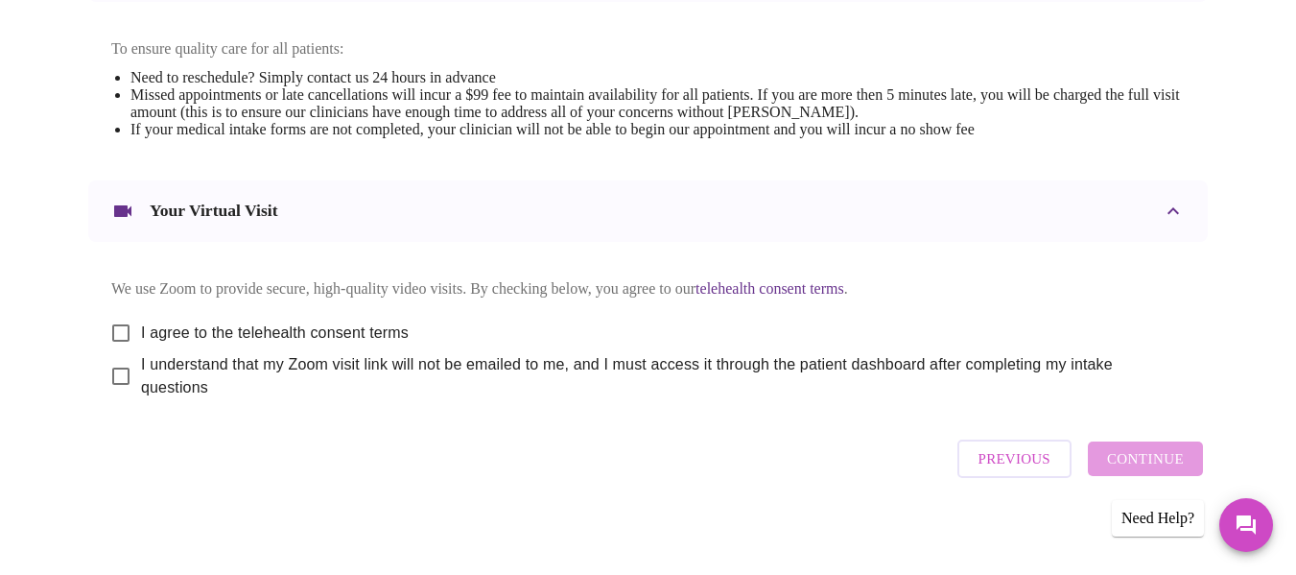
click at [115, 318] on input "I agree to the telehealth consent terms" at bounding box center [121, 333] width 40 height 40
checkbox input "true"
click at [115, 379] on input "I understand that my Zoom visit link will not be emailed to me, and I must acce…" at bounding box center [121, 376] width 40 height 40
checkbox input "true"
click at [1151, 455] on span "Continue" at bounding box center [1145, 458] width 77 height 25
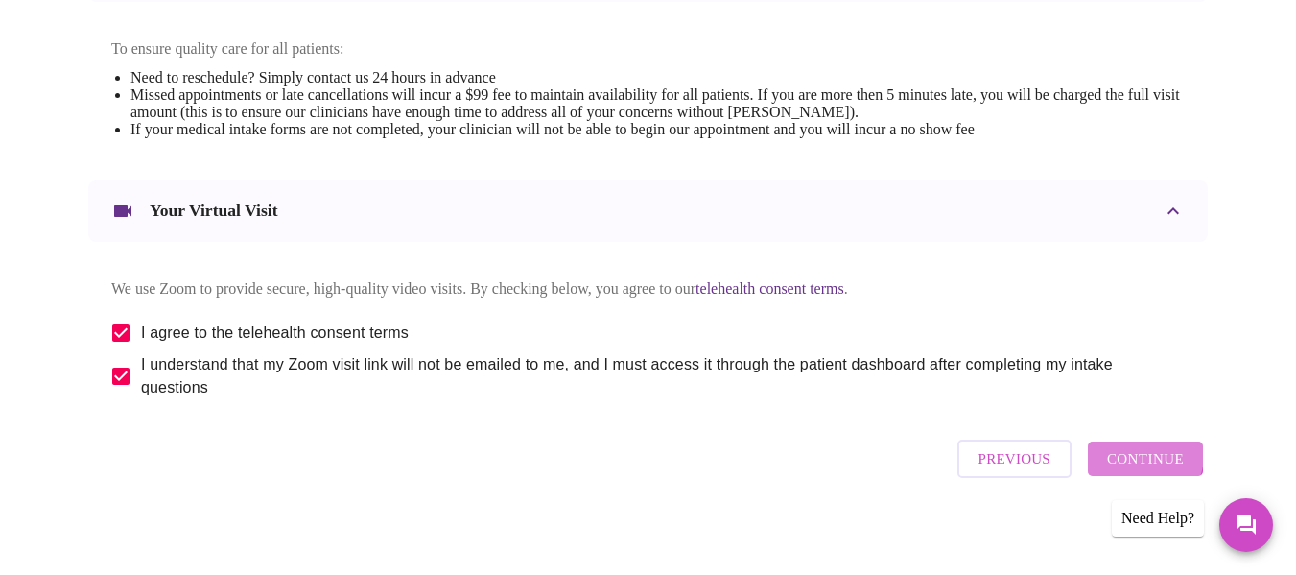
scroll to position [242, 0]
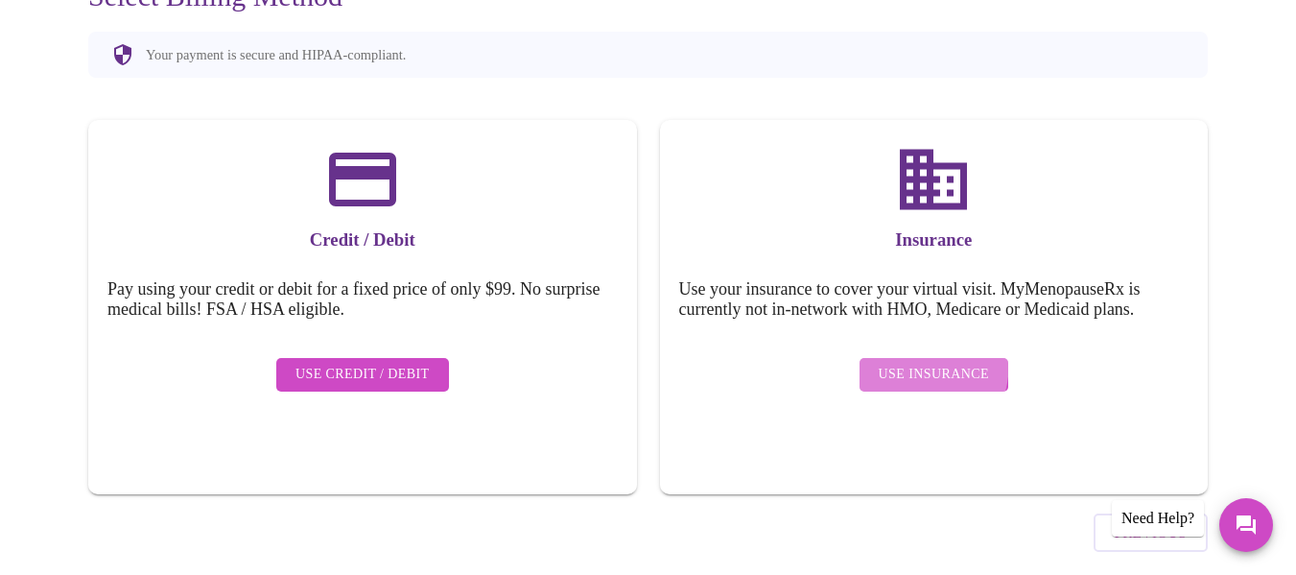
click at [896, 358] on button "Use Insurance" at bounding box center [934, 375] width 149 height 34
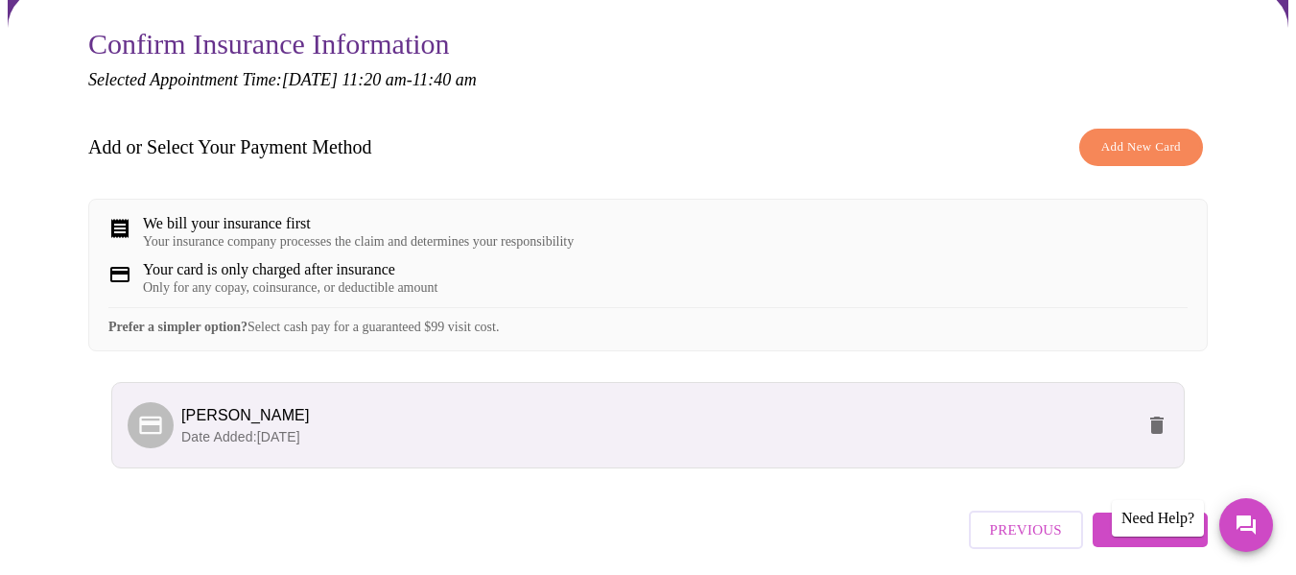
scroll to position [261, 0]
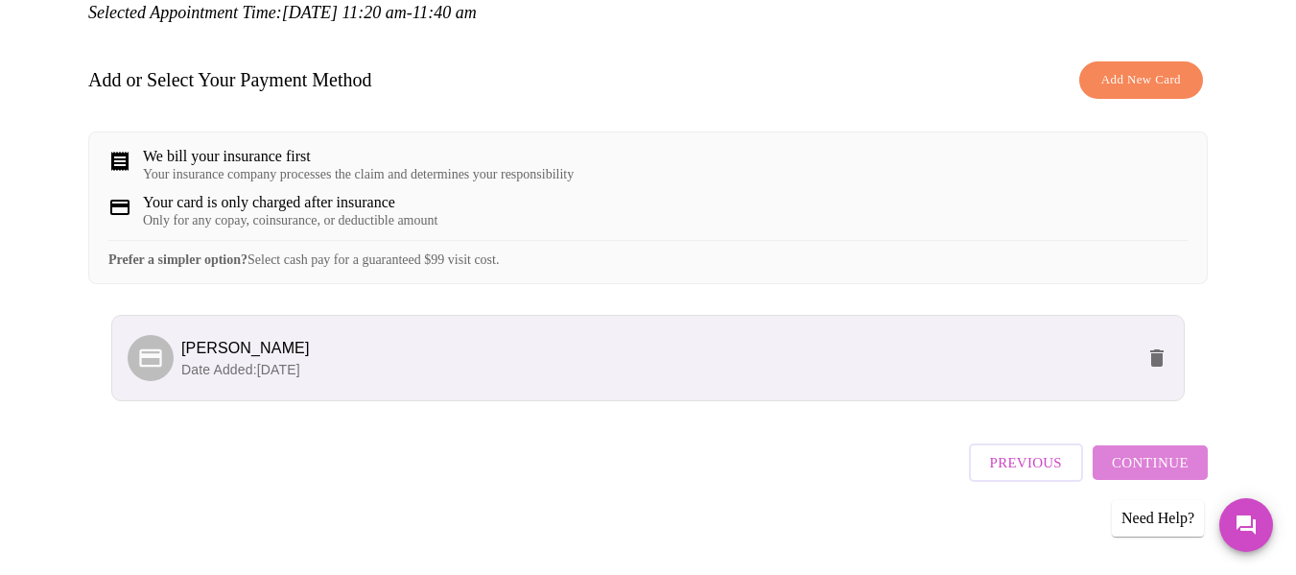
click at [1175, 452] on span "Continue" at bounding box center [1150, 462] width 77 height 25
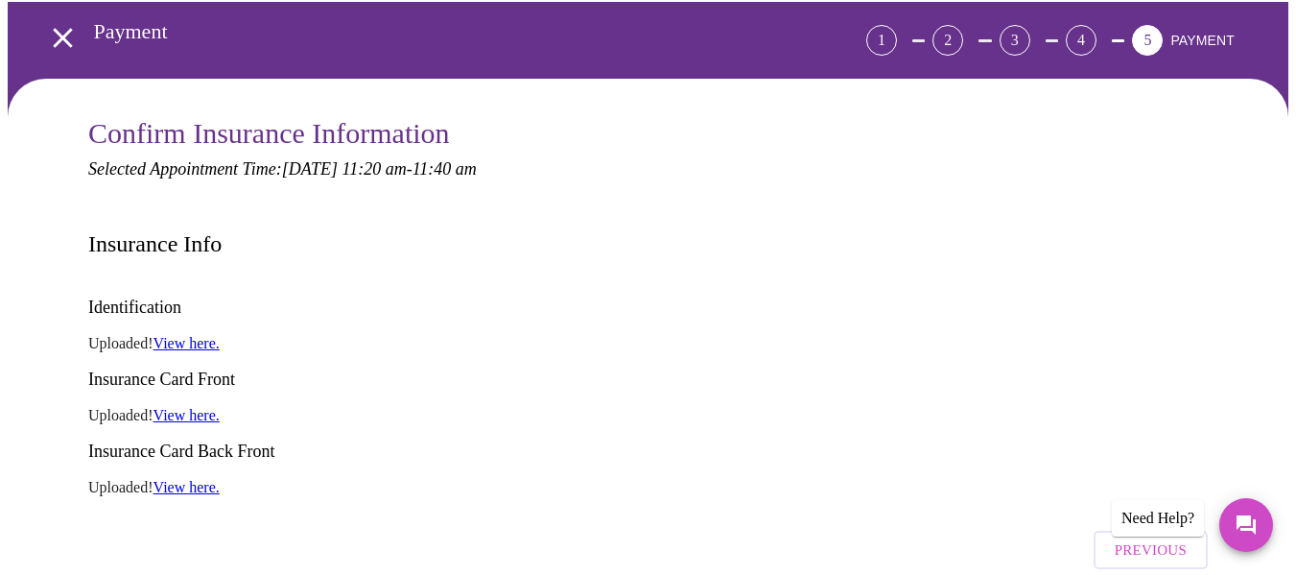
scroll to position [169, 0]
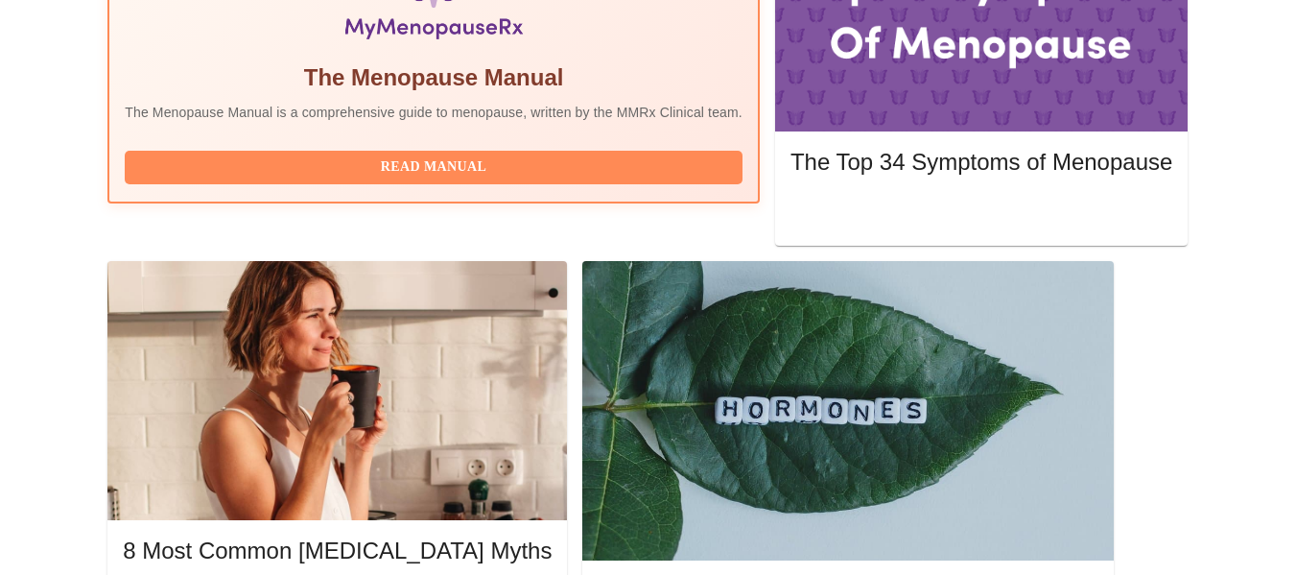
scroll to position [830, 0]
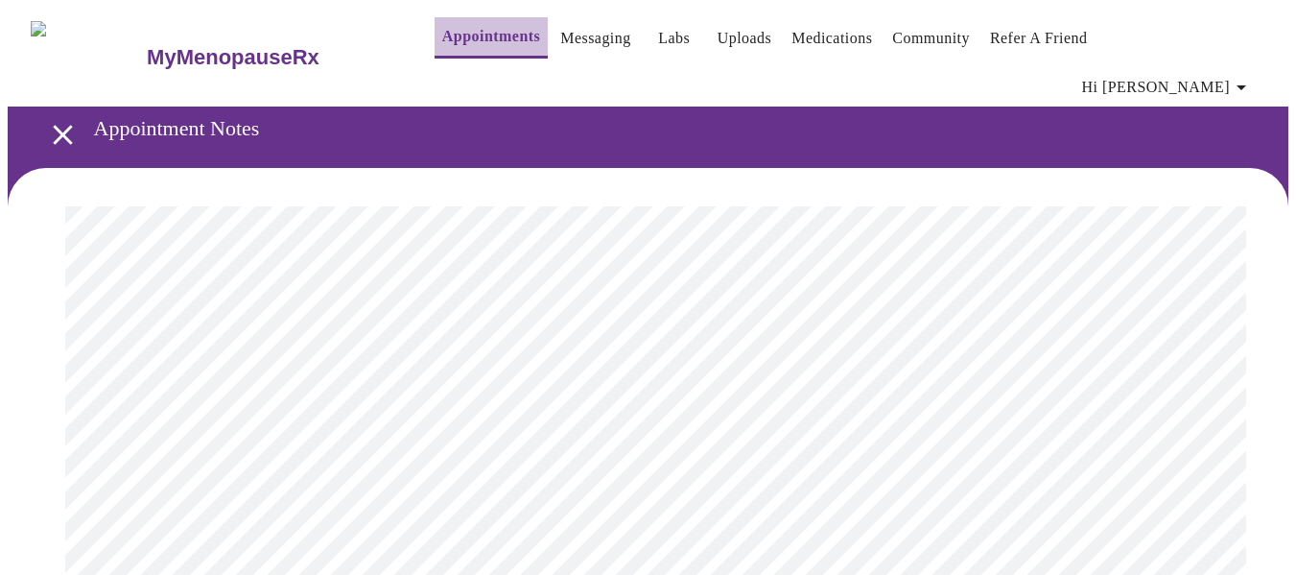
click at [468, 42] on link "Appointments" at bounding box center [491, 36] width 98 height 27
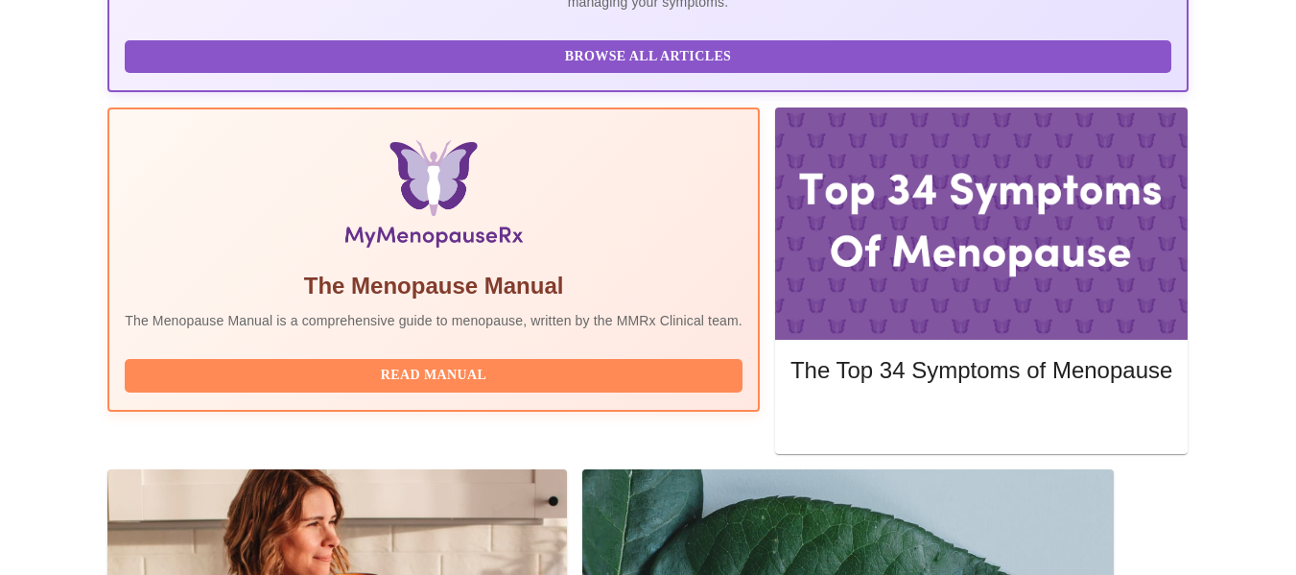
scroll to position [538, 0]
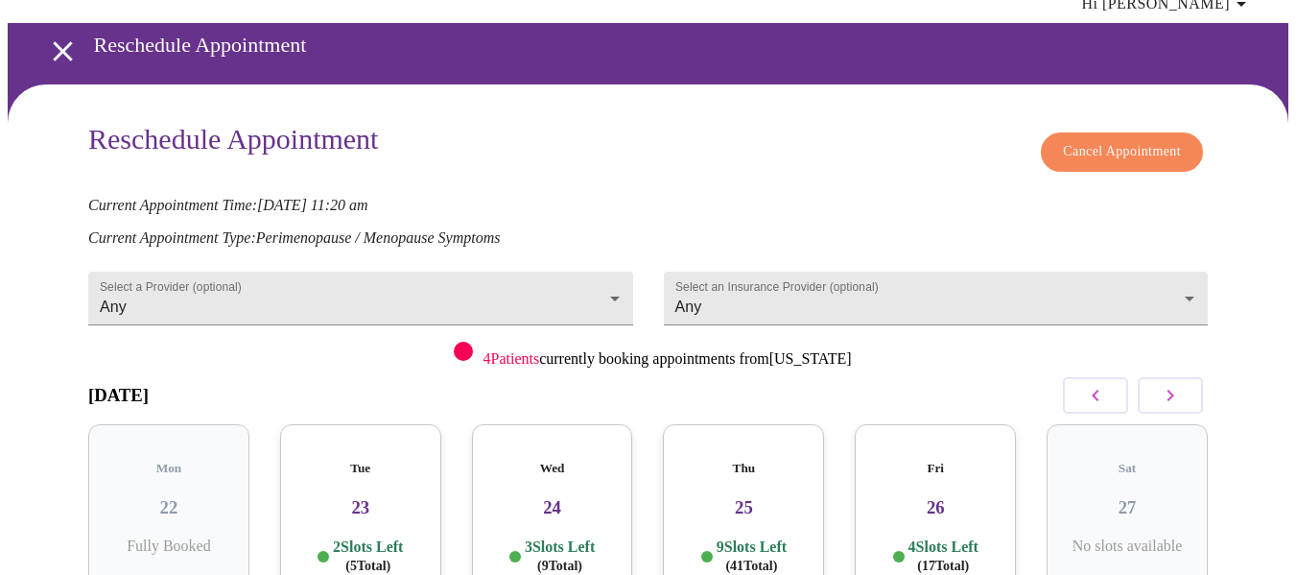
scroll to position [234, 0]
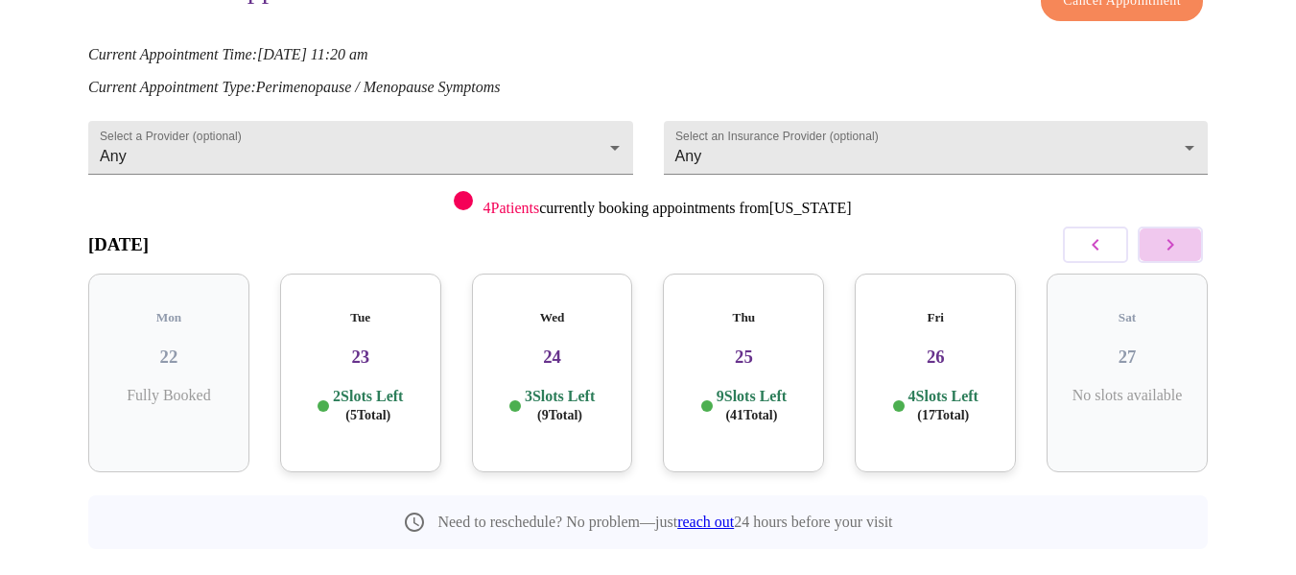
click at [1174, 239] on icon "button" at bounding box center [1170, 245] width 7 height 12
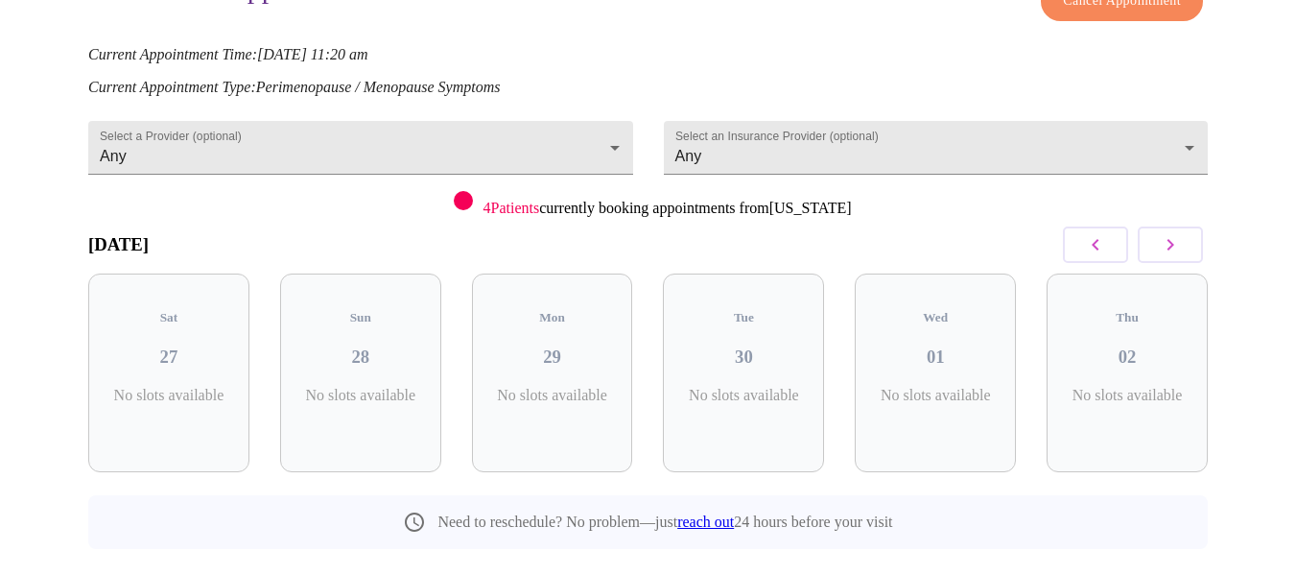
click at [1174, 239] on icon "button" at bounding box center [1170, 245] width 7 height 12
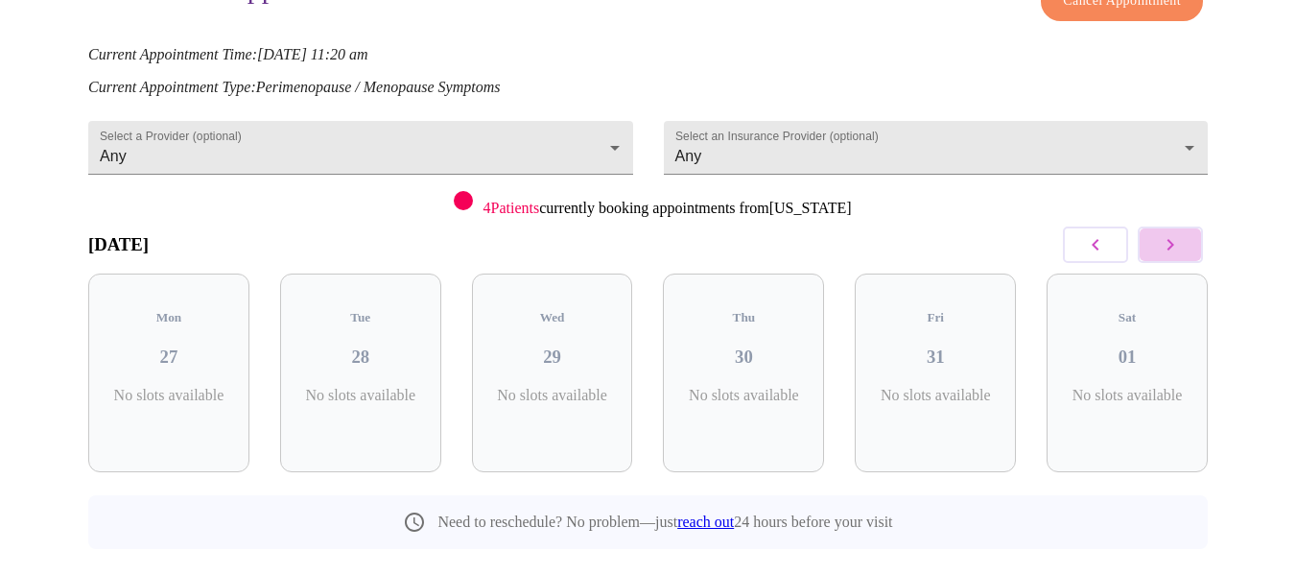
click at [1174, 239] on icon "button" at bounding box center [1170, 245] width 7 height 12
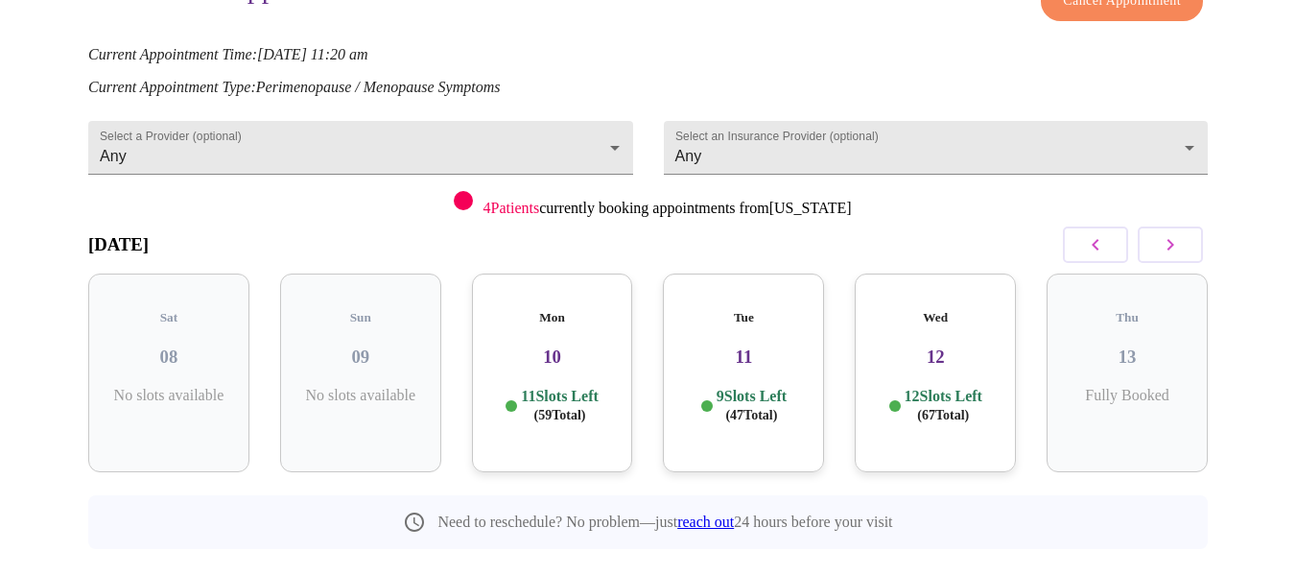
click at [534, 408] on span "( 59 Total)" at bounding box center [560, 415] width 52 height 14
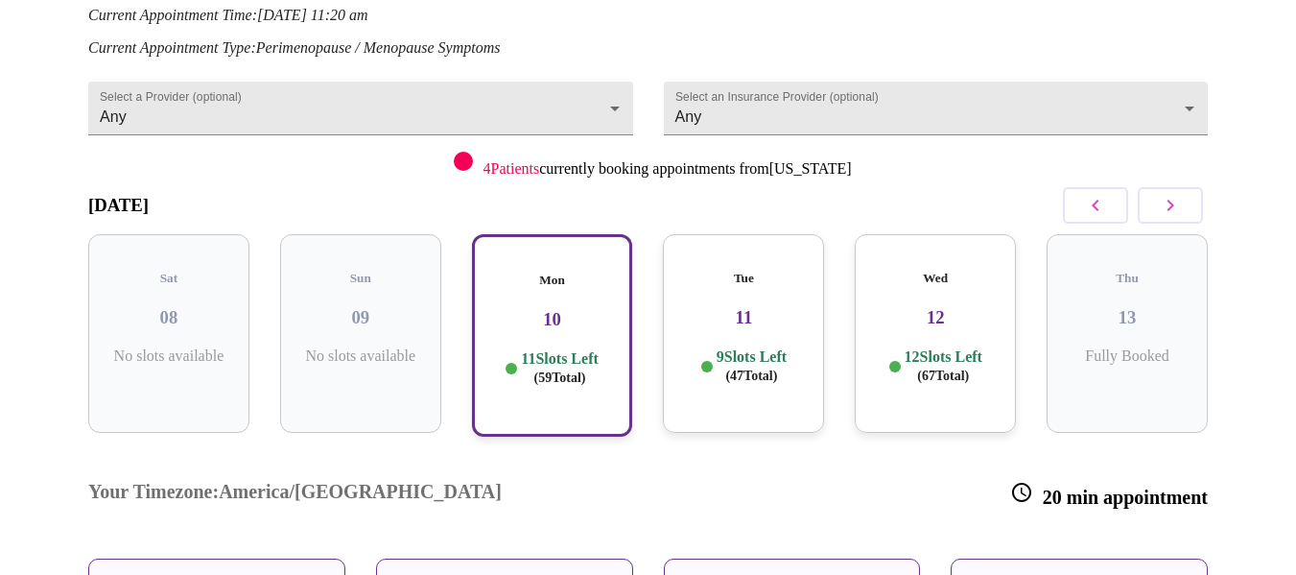
scroll to position [265, 0]
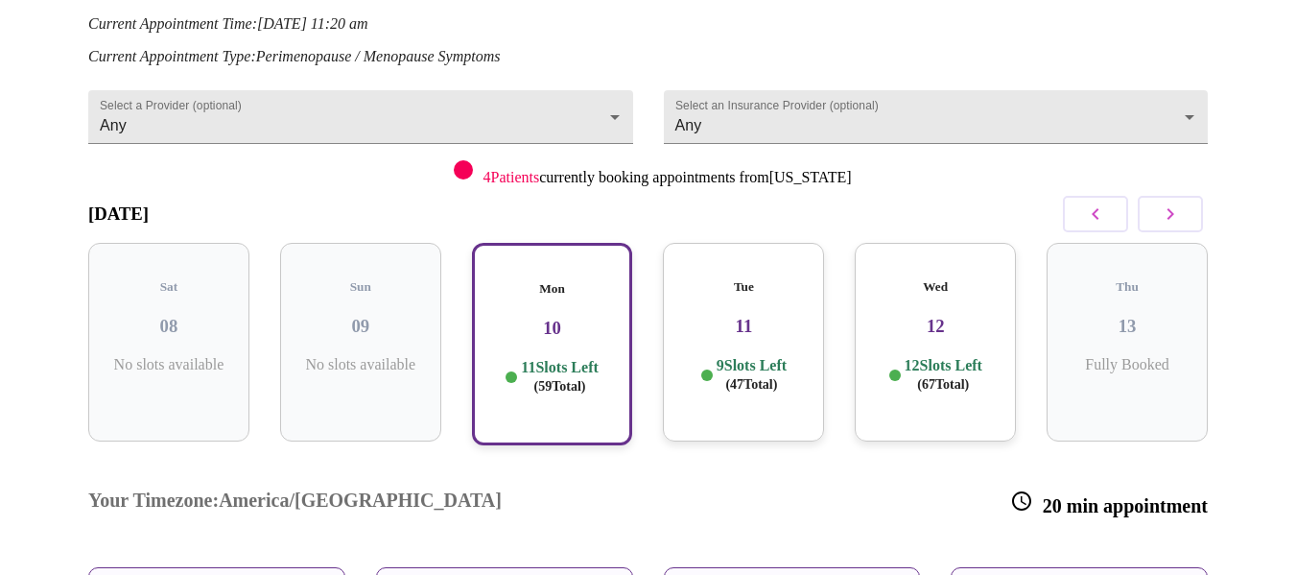
click at [1164, 316] on h3 "13" at bounding box center [1127, 326] width 130 height 21
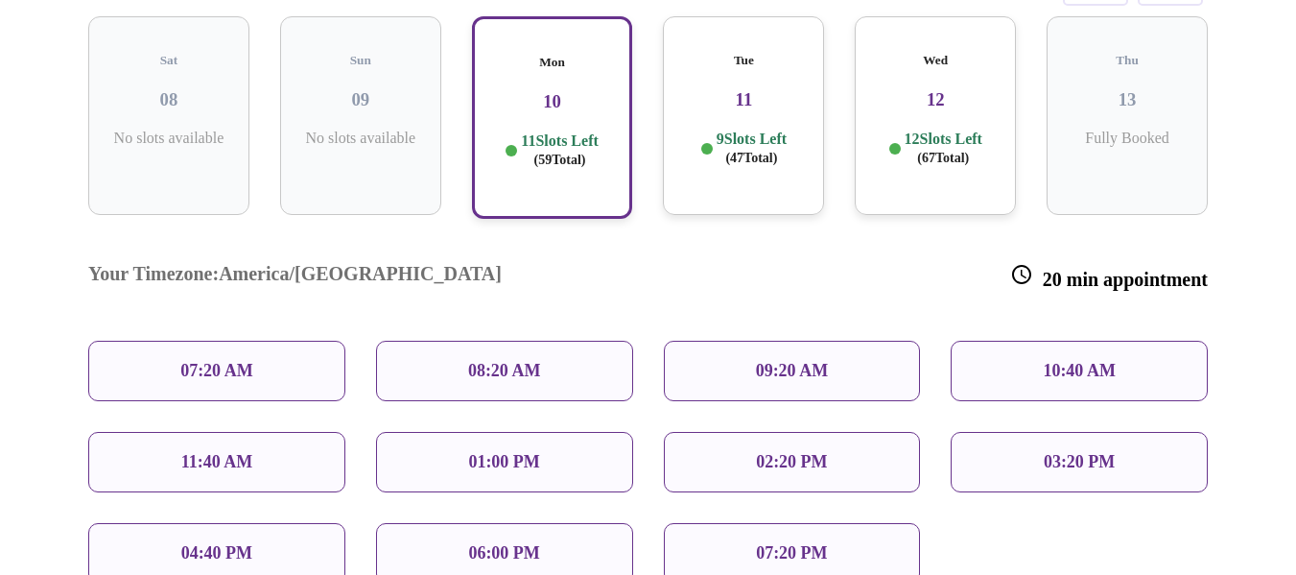
scroll to position [495, 0]
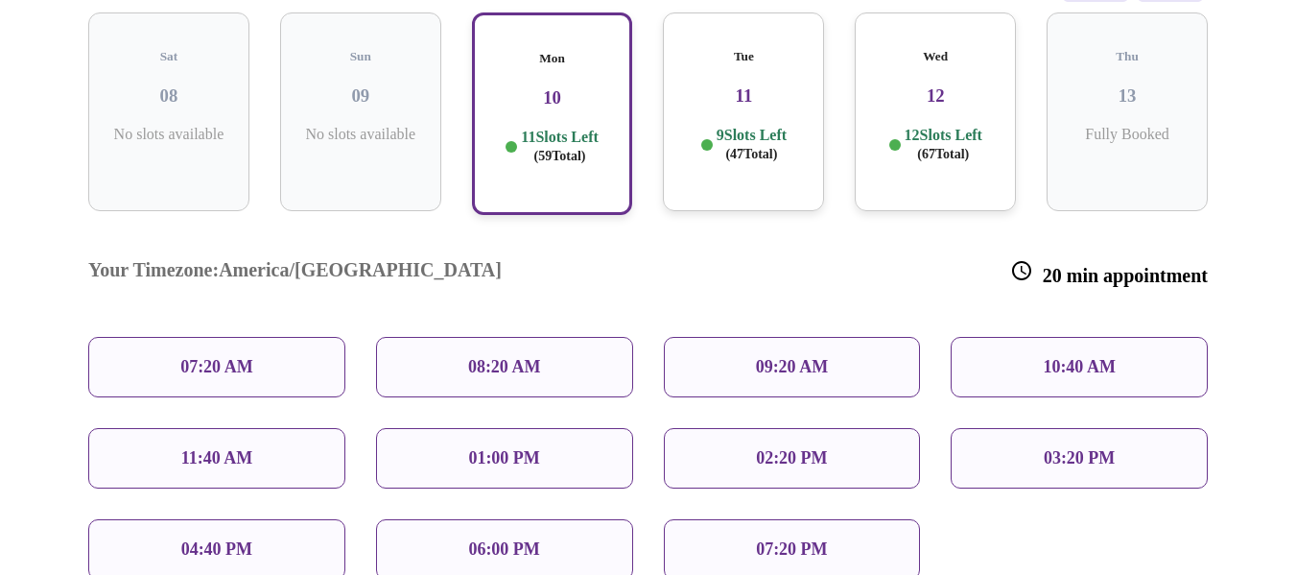
click at [254, 428] on div "11:40 AM" at bounding box center [216, 458] width 257 height 60
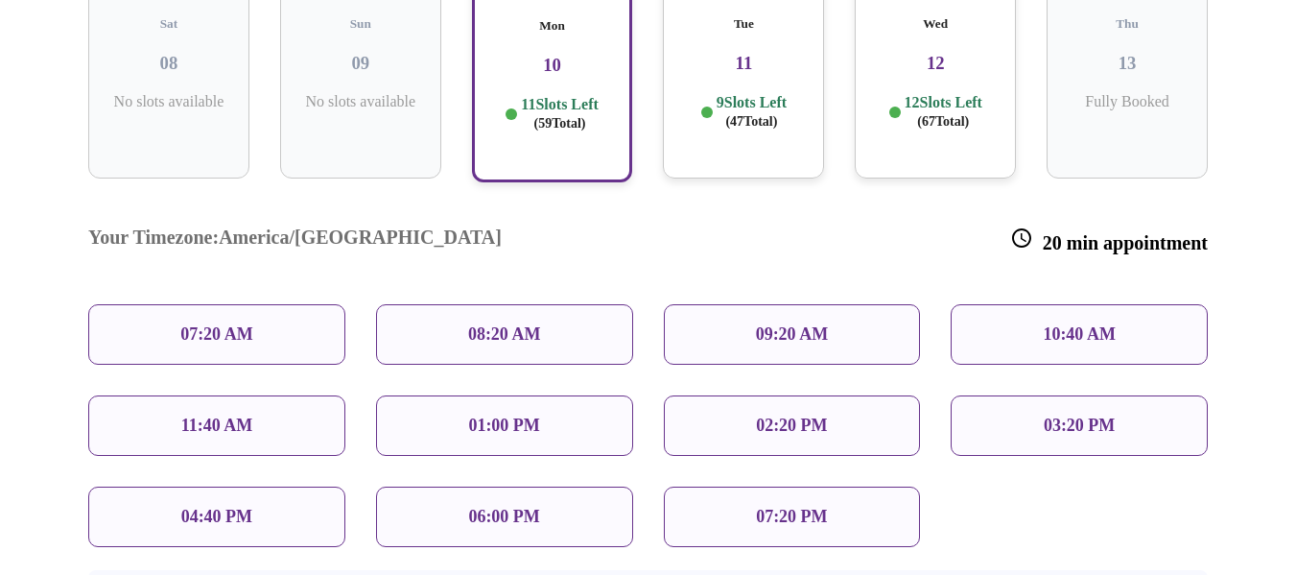
scroll to position [660, 0]
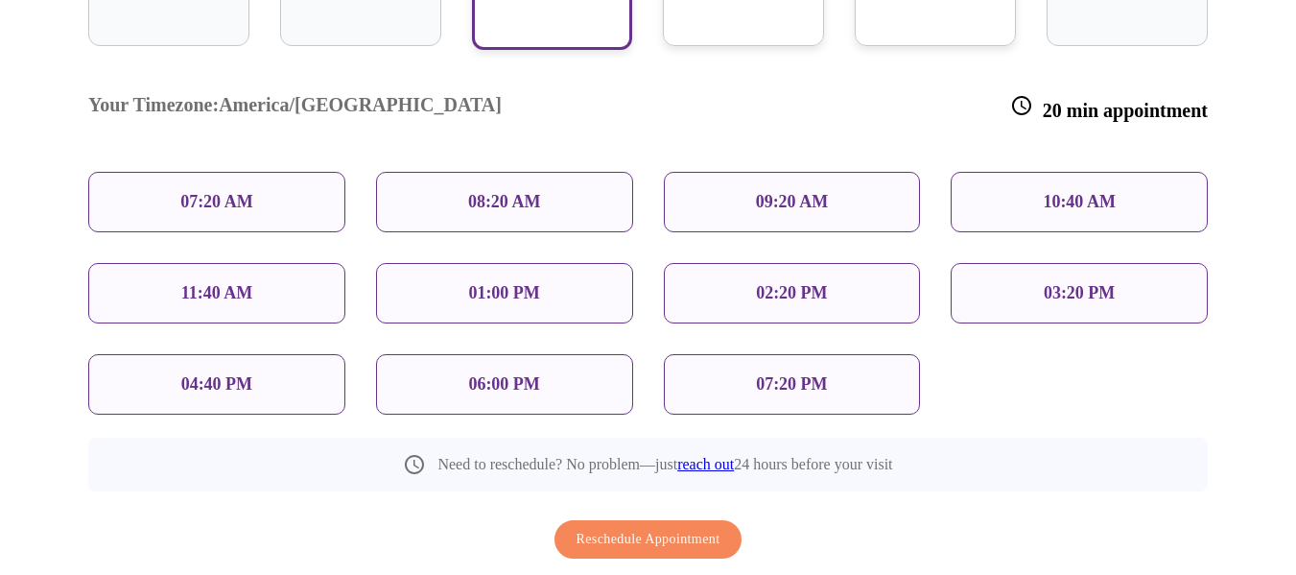
click at [302, 263] on div "11:40 AM" at bounding box center [216, 293] width 257 height 60
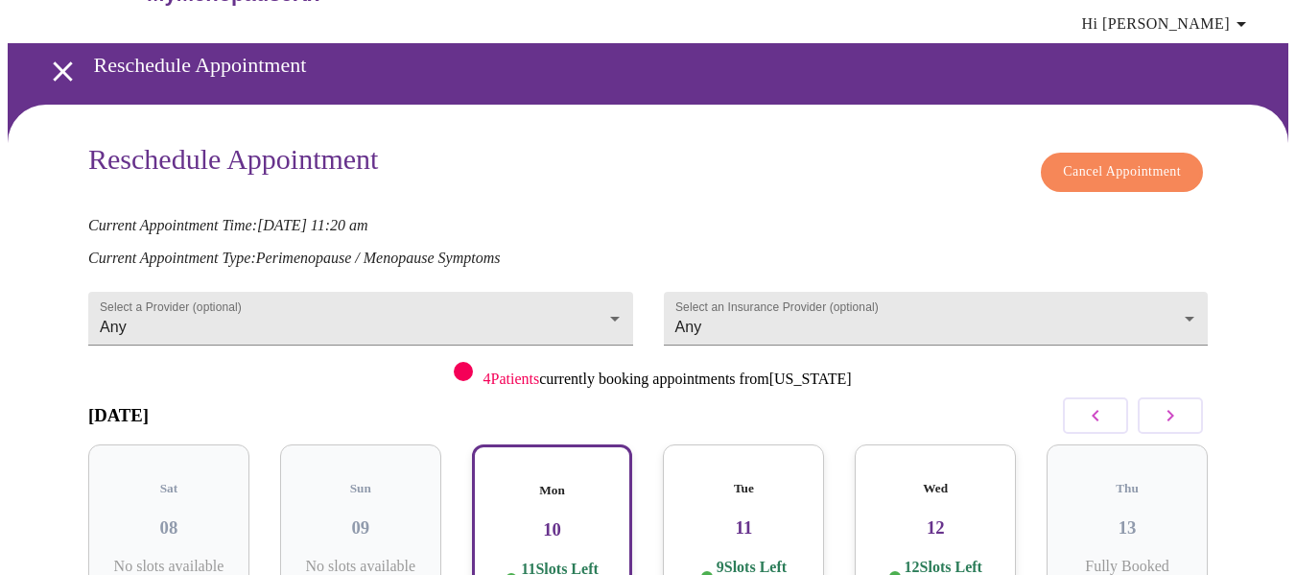
scroll to position [61, 0]
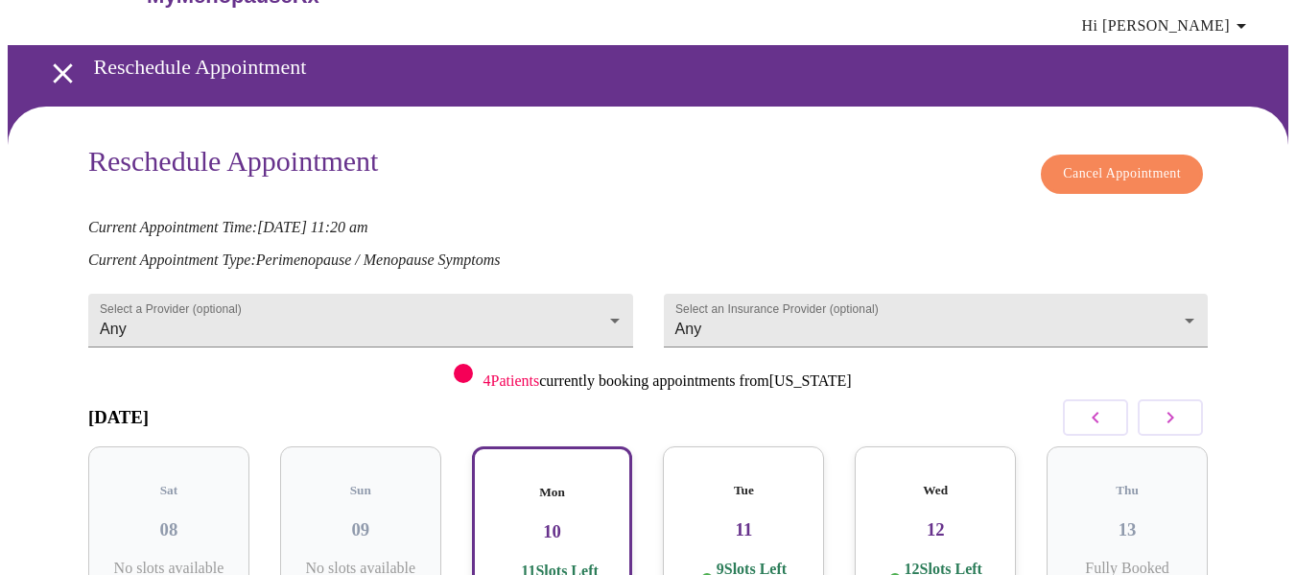
click at [59, 57] on icon "open drawer" at bounding box center [63, 74] width 34 height 34
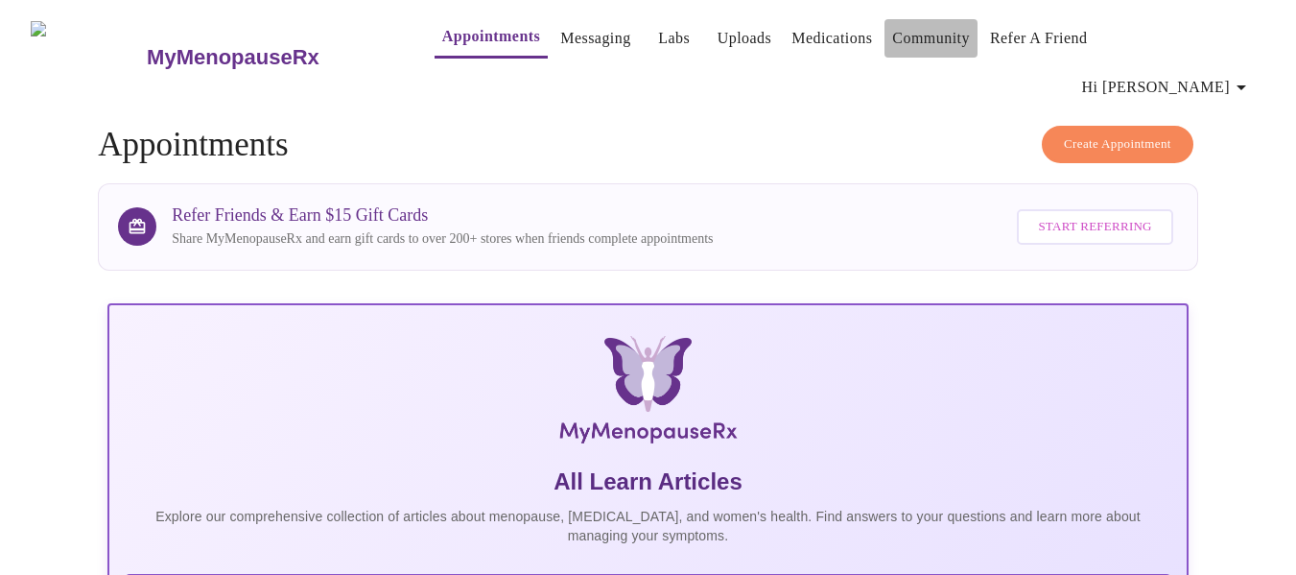
click at [917, 38] on link "Community" at bounding box center [931, 38] width 78 height 27
